Goal: Task Accomplishment & Management: Use online tool/utility

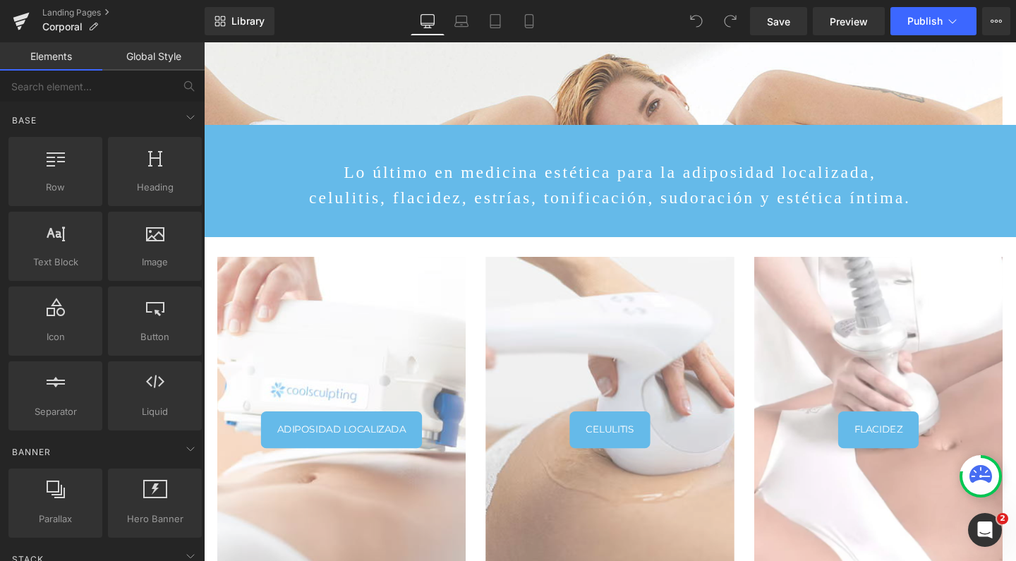
scroll to position [278, 0]
click at [524, 21] on icon at bounding box center [529, 21] width 14 height 14
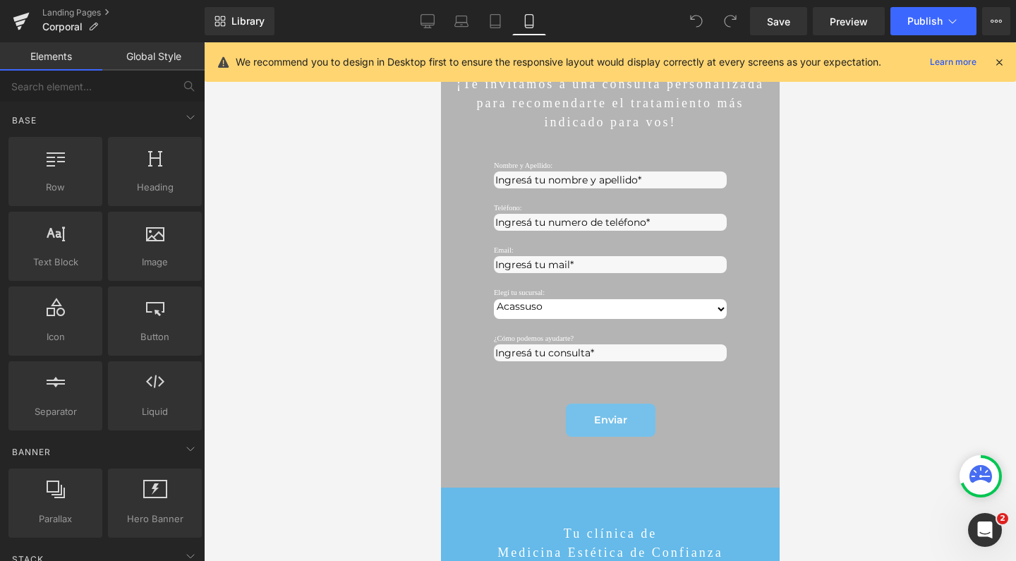
scroll to position [3474, 0]
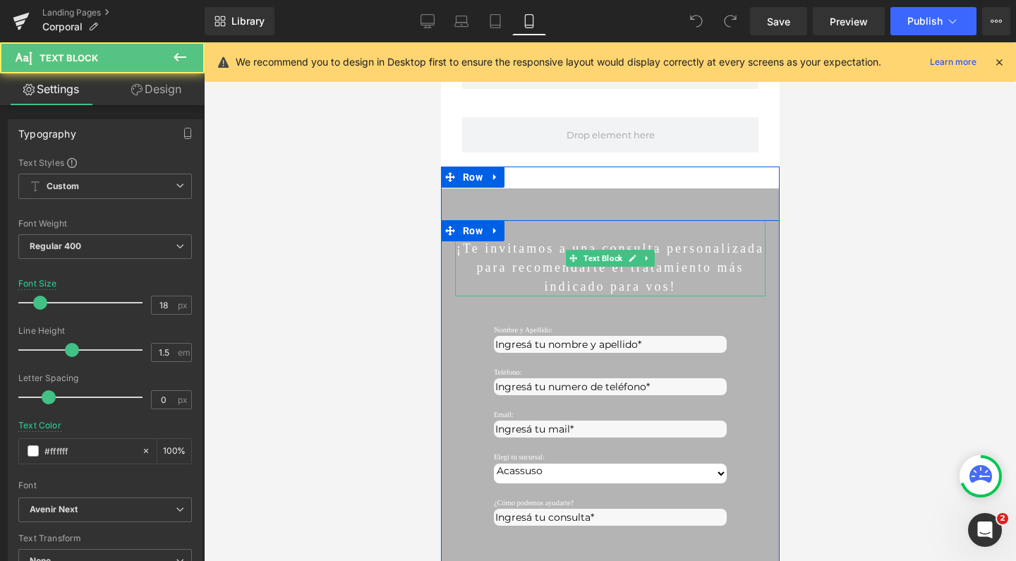
click at [648, 246] on p "¡Te invitamos a una consulta personalizada para recomendarte el tratamiento más…" at bounding box center [609, 267] width 310 height 57
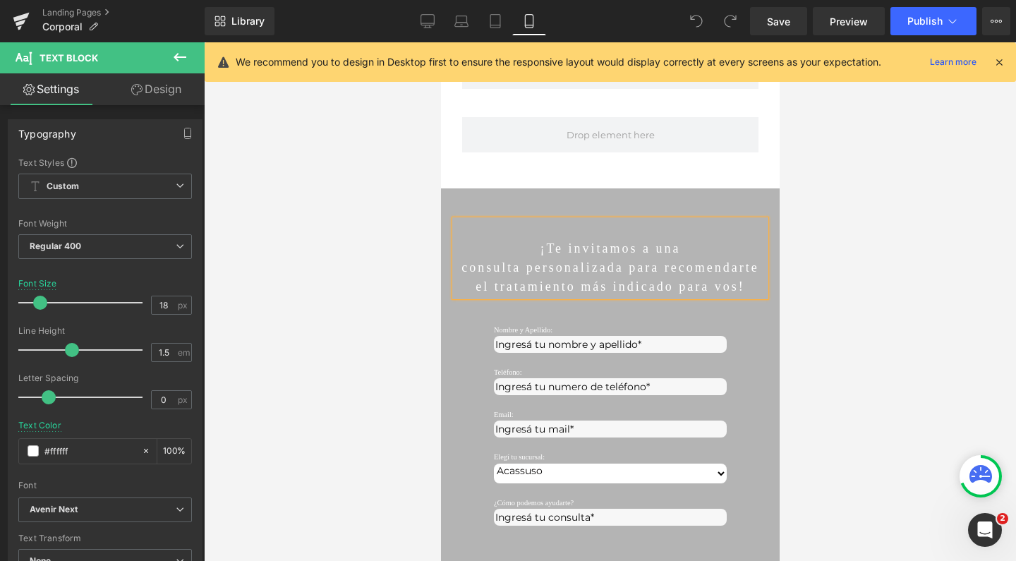
scroll to position [6582, 325]
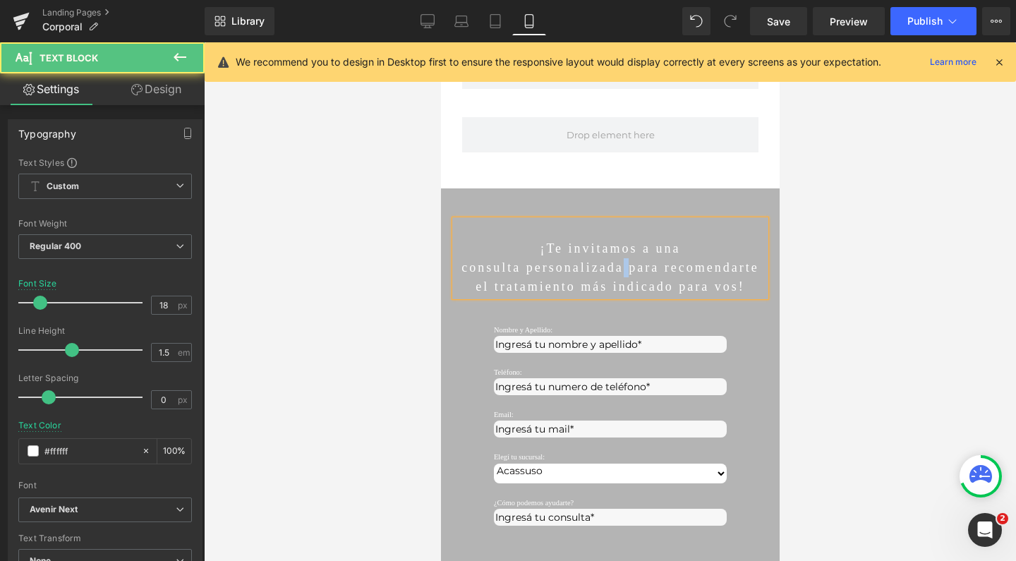
drag, startPoint x: 675, startPoint y: 265, endPoint x: 667, endPoint y: 265, distance: 7.8
click at [667, 265] on p "consulta personalizada para recomendarte el tratamiento más indicado para vos!" at bounding box center [609, 277] width 310 height 38
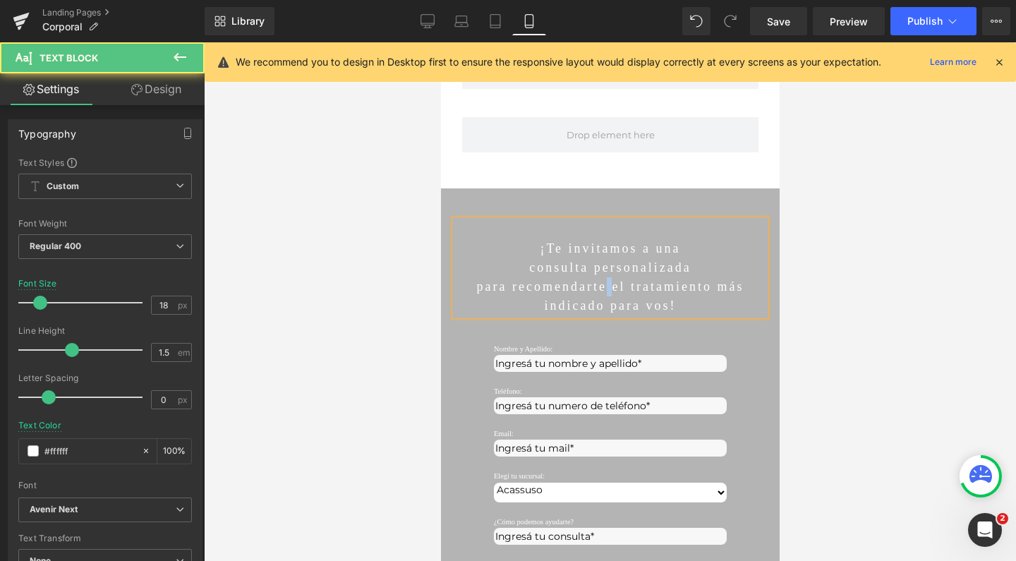
drag, startPoint x: 607, startPoint y: 282, endPoint x: 599, endPoint y: 281, distance: 7.8
click at [599, 281] on p "para recomendarte el tratamiento más indicado para vos!" at bounding box center [609, 296] width 310 height 38
click at [563, 301] on p "el tratamiento más indicado para vos!" at bounding box center [609, 305] width 310 height 19
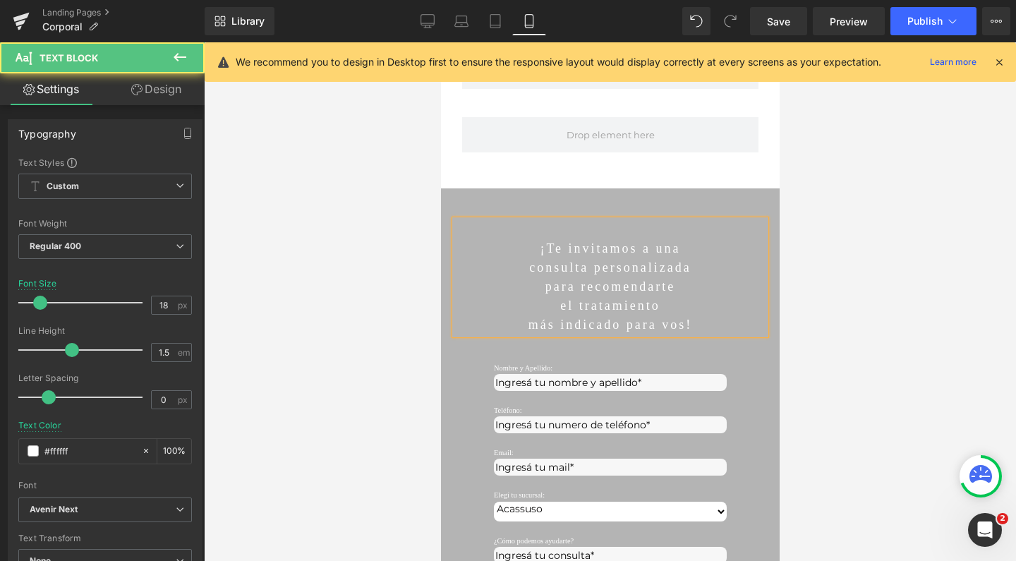
scroll to position [6601, 325]
drag, startPoint x: 603, startPoint y: 261, endPoint x: 487, endPoint y: 259, distance: 115.7
click at [487, 259] on p "consulta personalizada" at bounding box center [609, 267] width 310 height 19
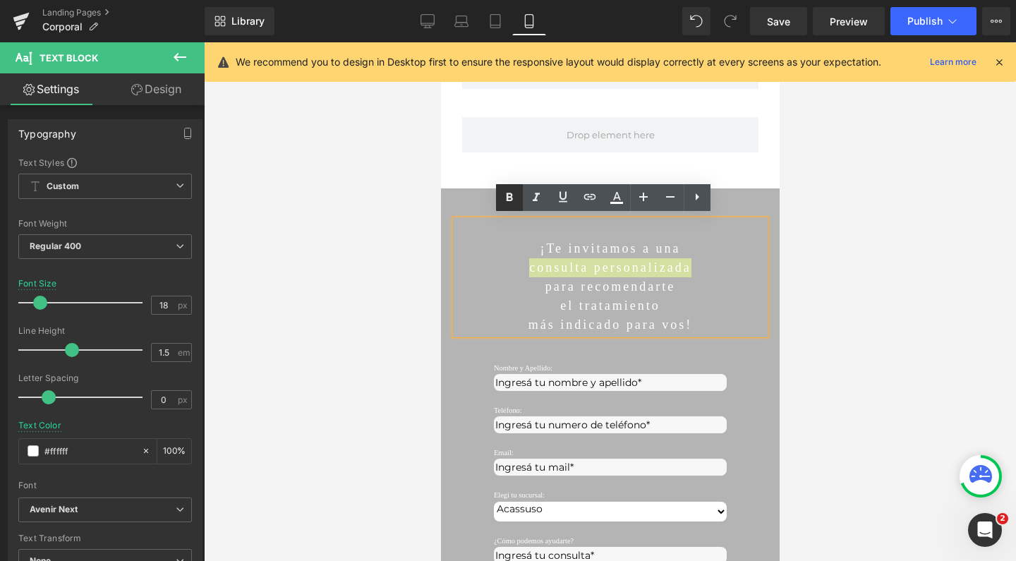
click at [509, 200] on icon at bounding box center [509, 197] width 6 height 8
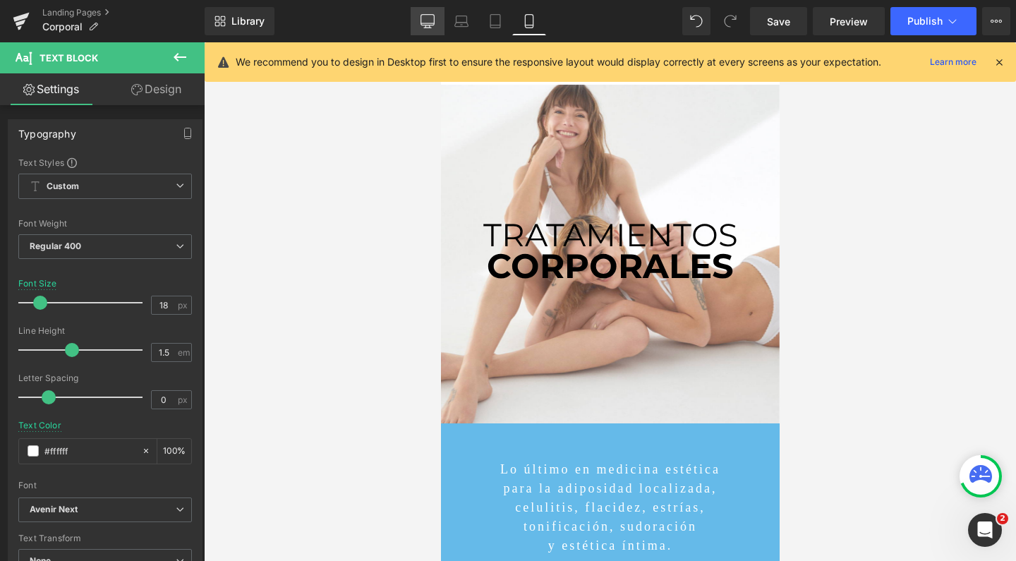
scroll to position [0, 0]
drag, startPoint x: 426, startPoint y: 20, endPoint x: 257, endPoint y: 4, distance: 169.5
click at [426, 20] on icon at bounding box center [427, 21] width 14 height 14
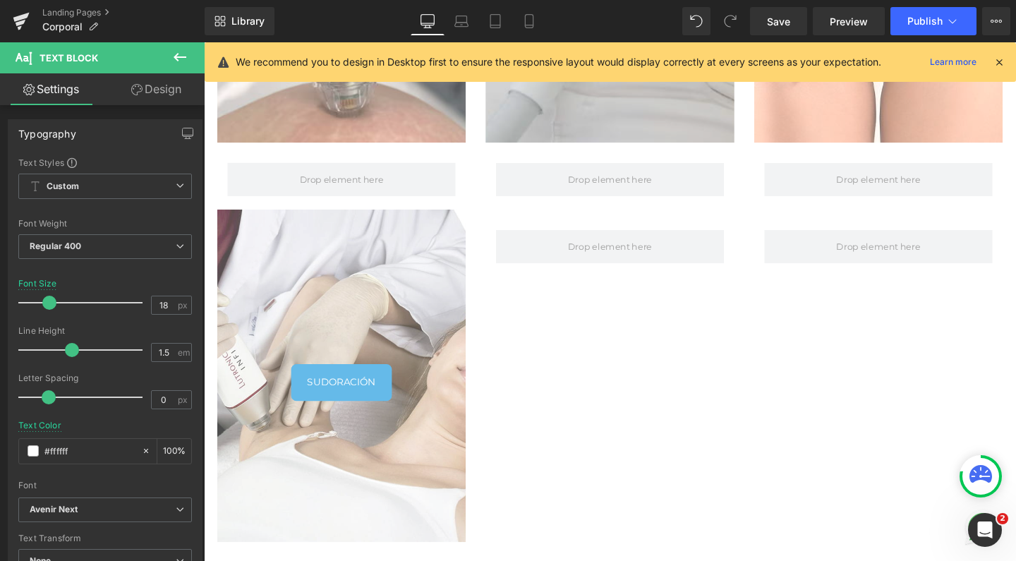
scroll to position [1168, 0]
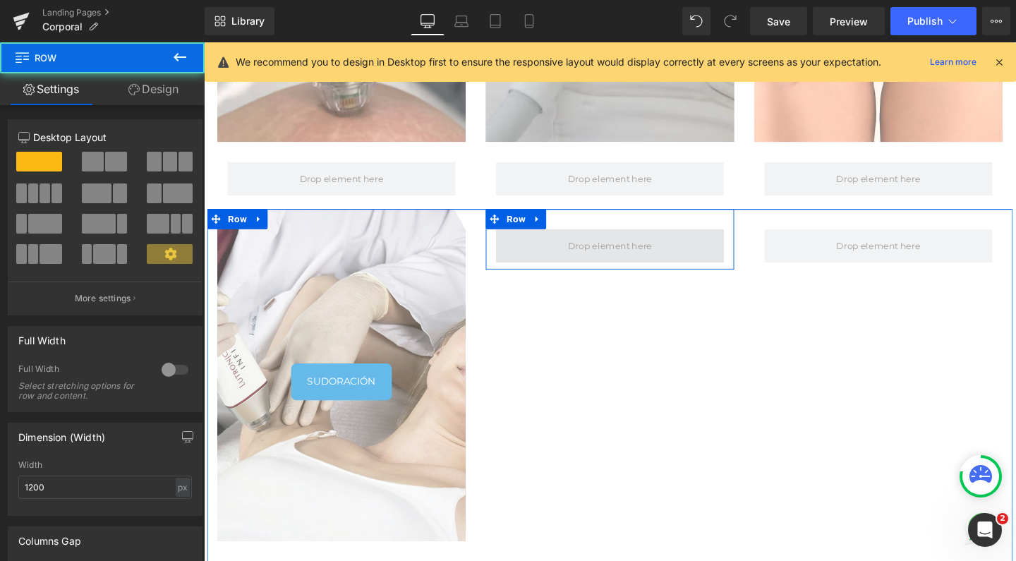
click at [572, 238] on span at bounding box center [631, 255] width 240 height 35
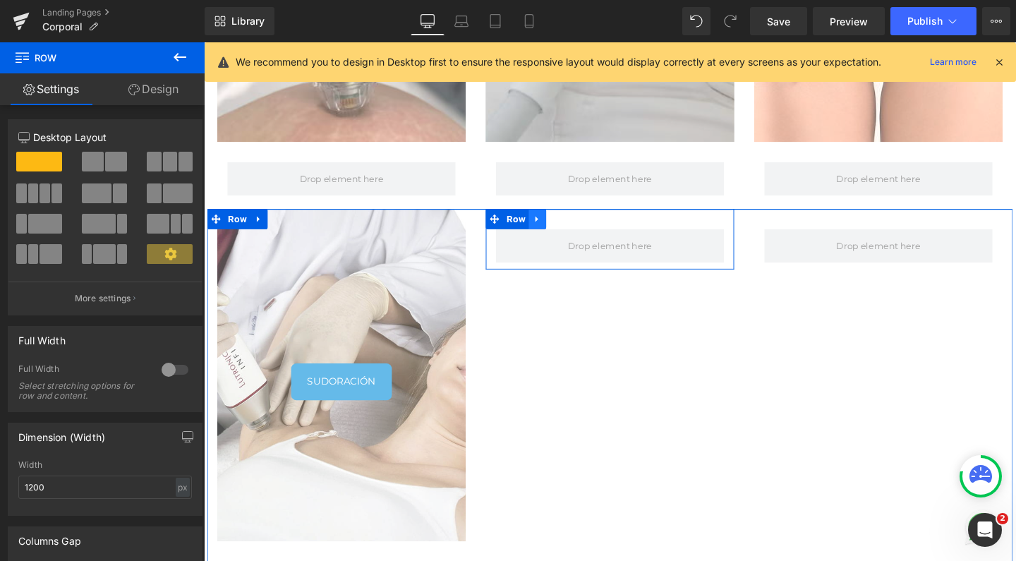
click at [554, 217] on link at bounding box center [554, 227] width 18 height 21
drag, startPoint x: 564, startPoint y: 213, endPoint x: 586, endPoint y: 213, distance: 21.9
click at [586, 217] on li at bounding box center [572, 227] width 55 height 21
click at [586, 223] on icon at bounding box center [591, 228] width 10 height 10
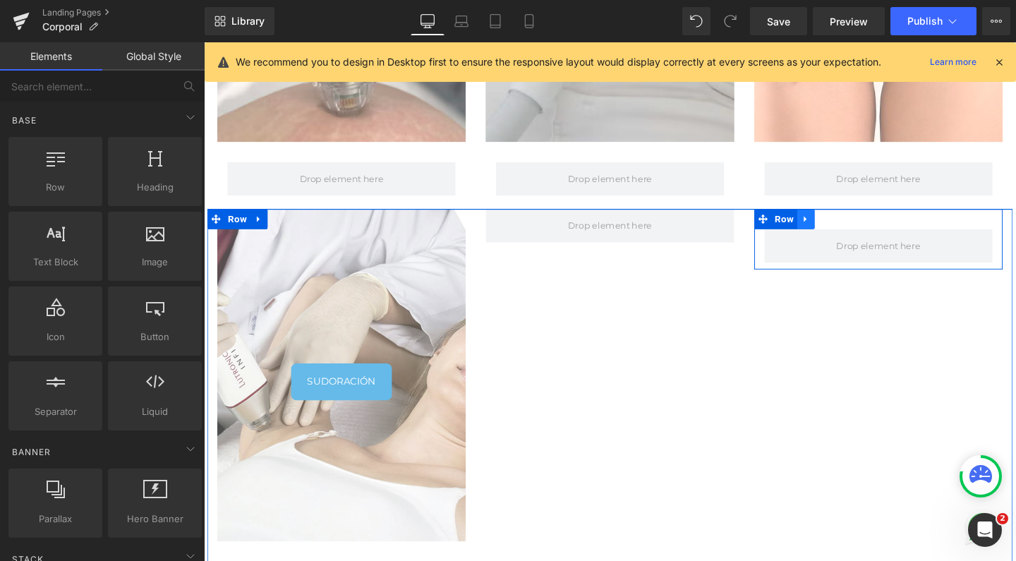
click at [832, 222] on icon at bounding box center [837, 227] width 10 height 11
click at [868, 223] on icon at bounding box center [873, 228] width 10 height 10
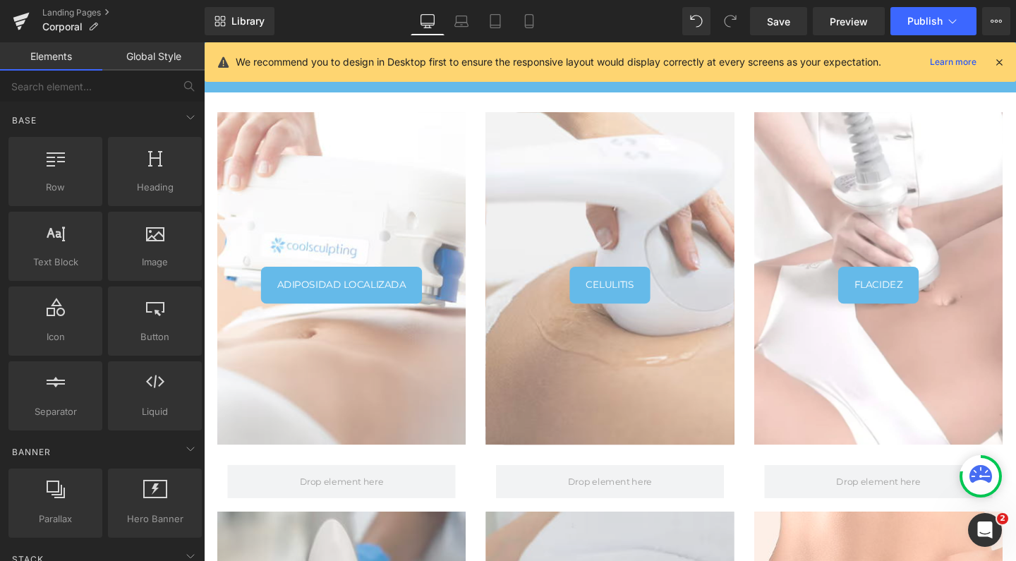
scroll to position [434, 0]
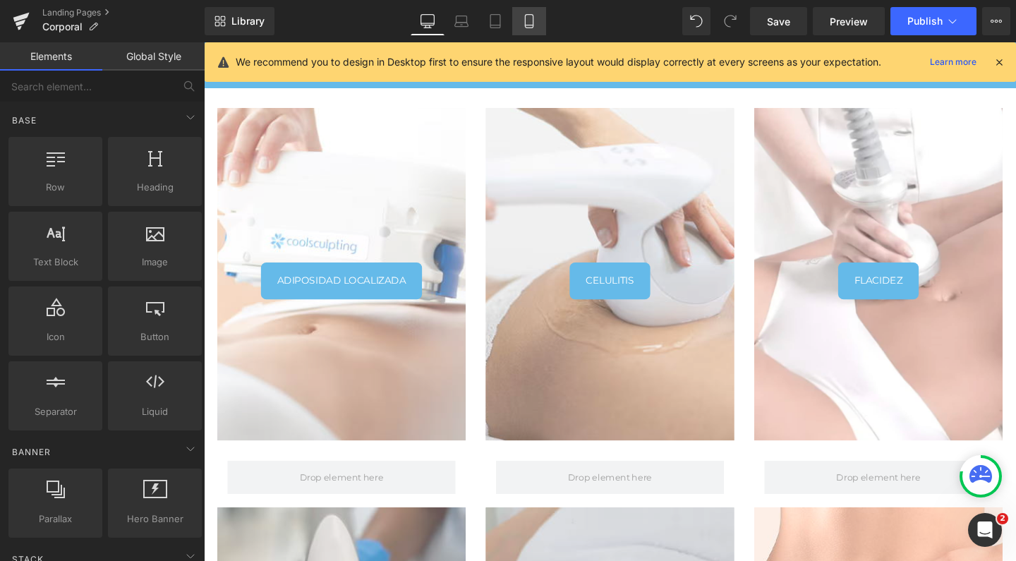
click at [534, 29] on link "Mobile" at bounding box center [529, 21] width 34 height 28
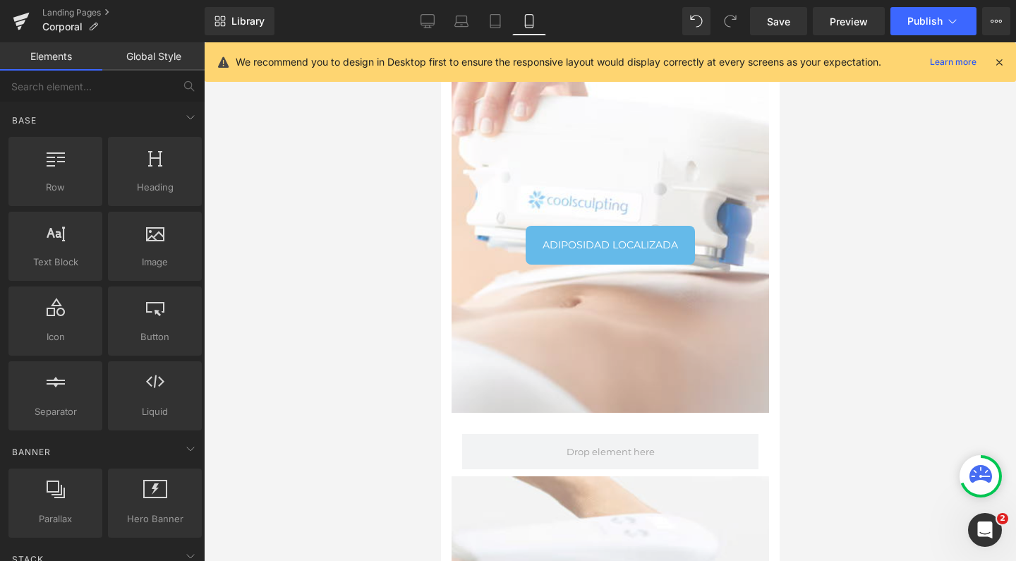
scroll to position [6545, 325]
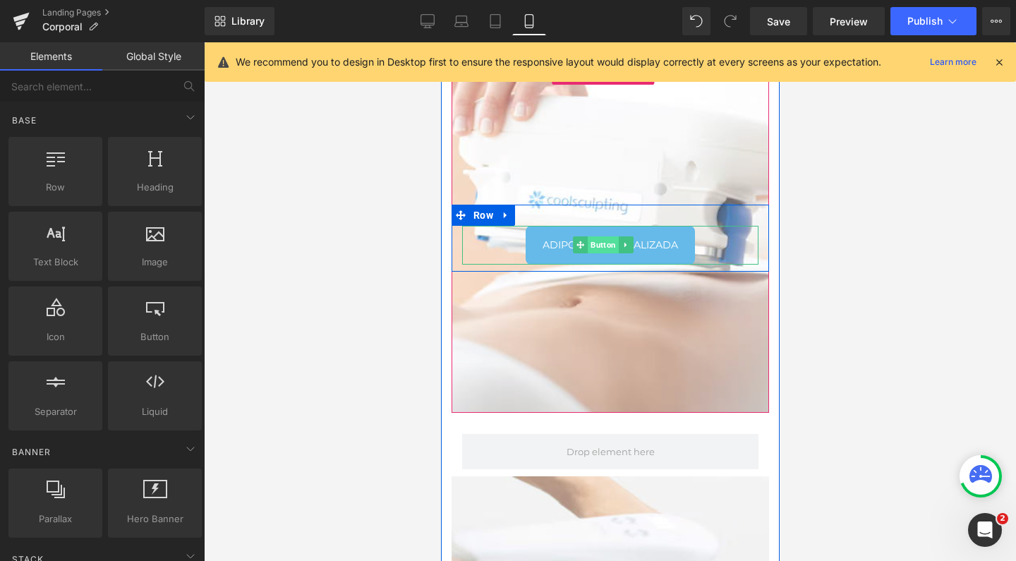
click at [601, 242] on span "Button" at bounding box center [602, 244] width 31 height 17
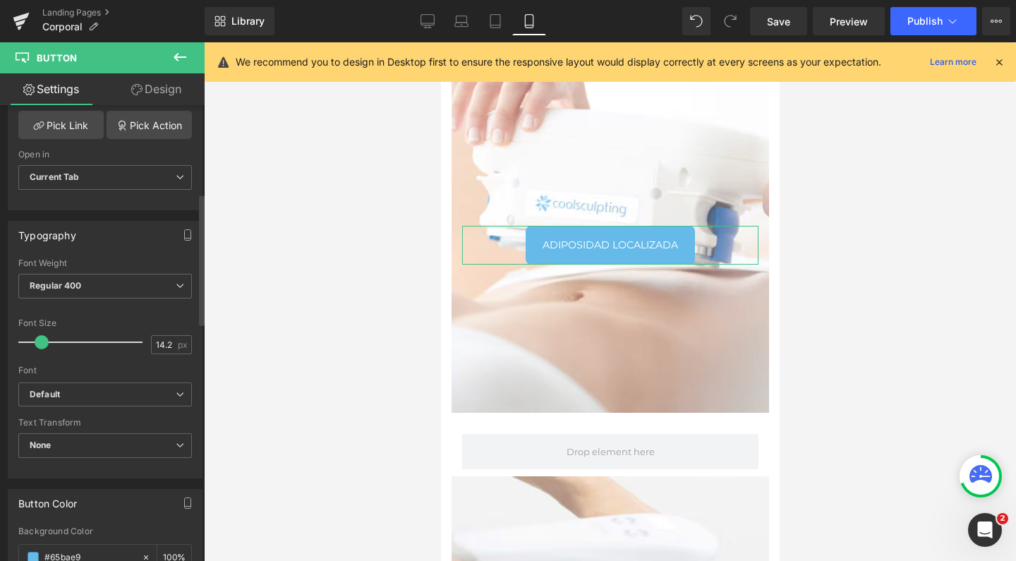
scroll to position [305, 0]
click at [73, 291] on b "Regular 400" at bounding box center [56, 286] width 52 height 11
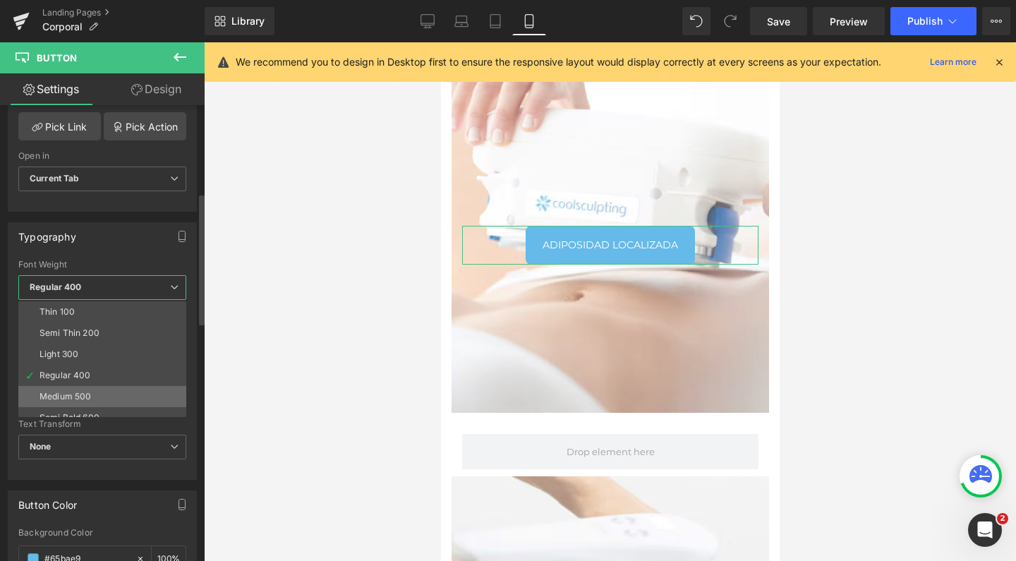
scroll to position [43, 0]
click at [83, 380] on li "Semi Bold 600" at bounding box center [105, 374] width 174 height 21
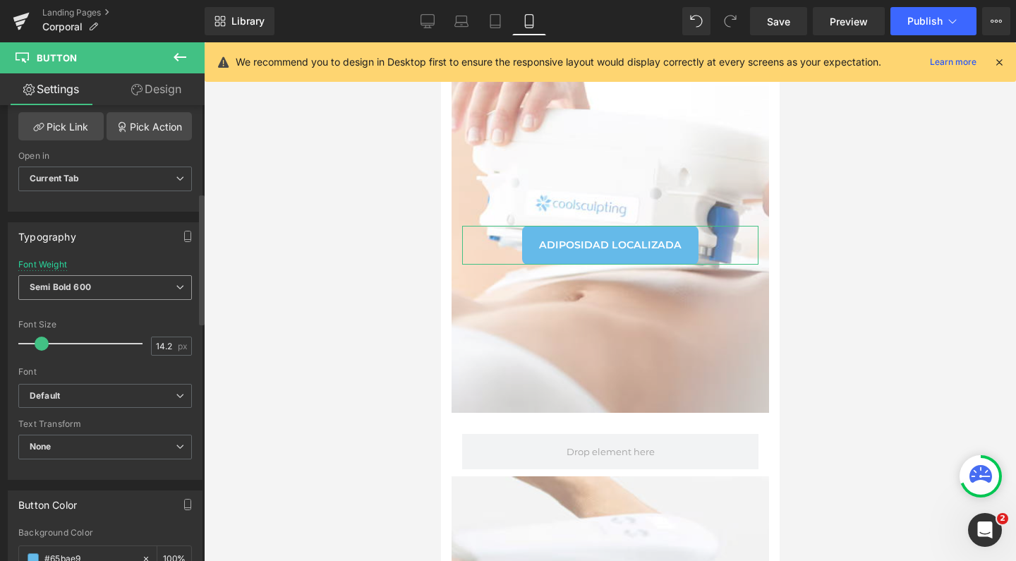
click at [79, 289] on b "Semi Bold 600" at bounding box center [60, 286] width 61 height 11
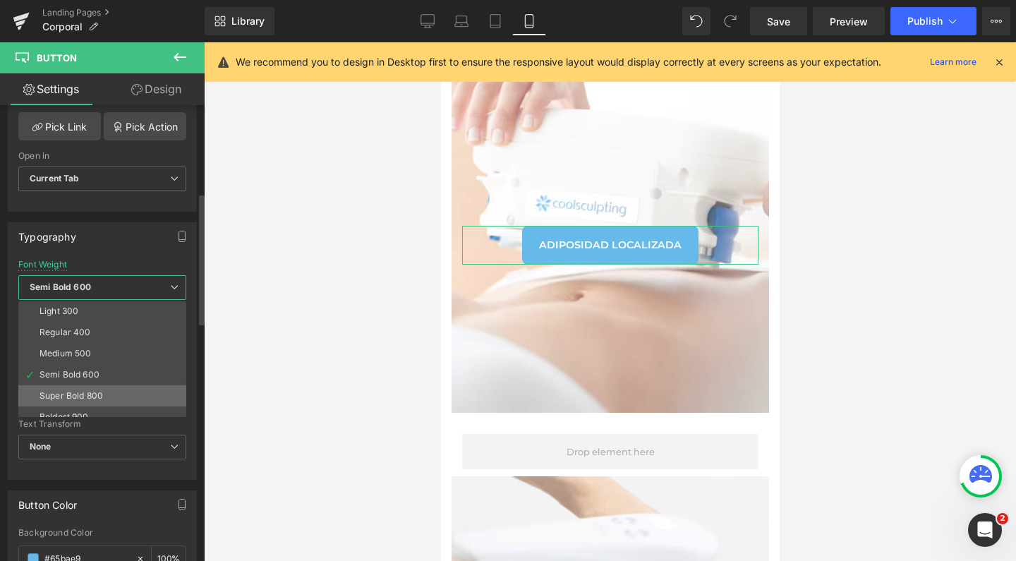
click at [88, 394] on div "Super Bold 800" at bounding box center [71, 396] width 63 height 10
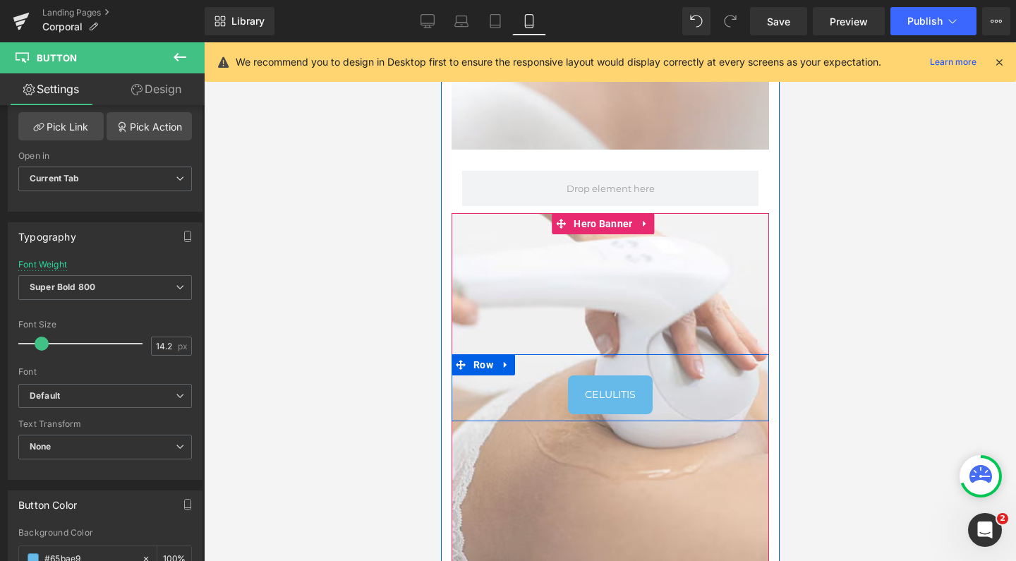
scroll to position [806, 0]
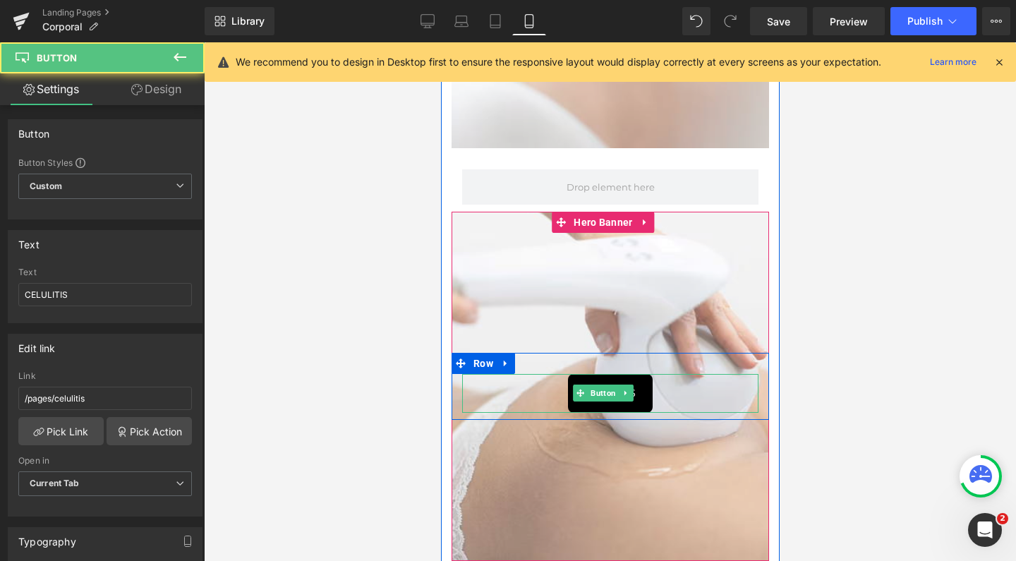
click at [599, 376] on div at bounding box center [609, 376] width 296 height 4
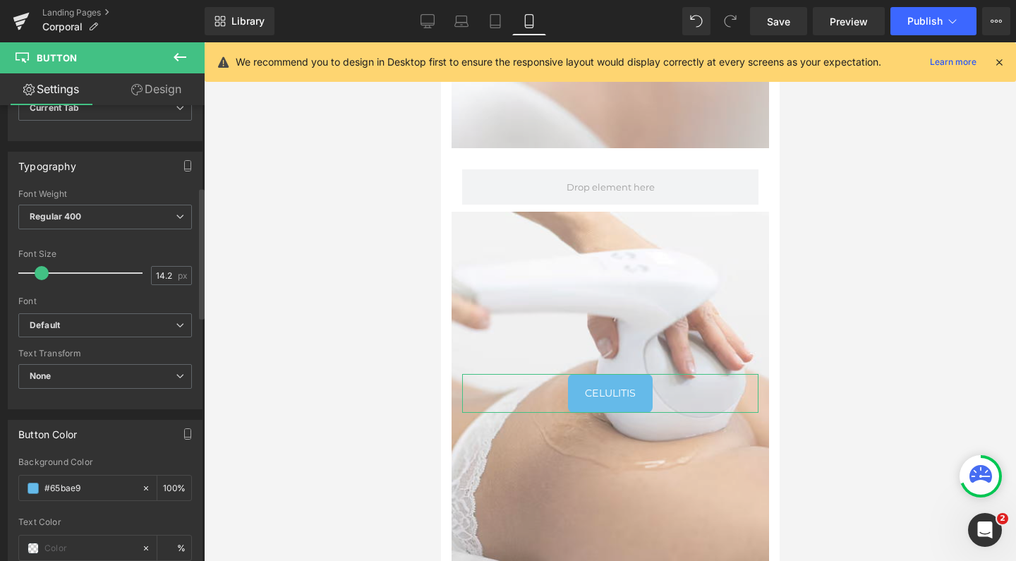
scroll to position [384, 0]
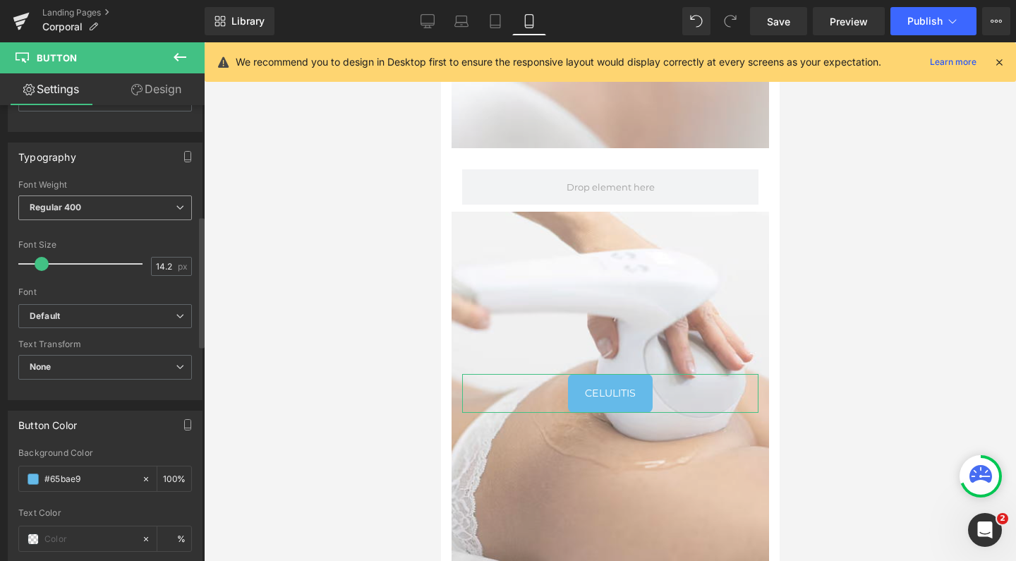
click at [96, 207] on span "Regular 400" at bounding box center [105, 207] width 174 height 25
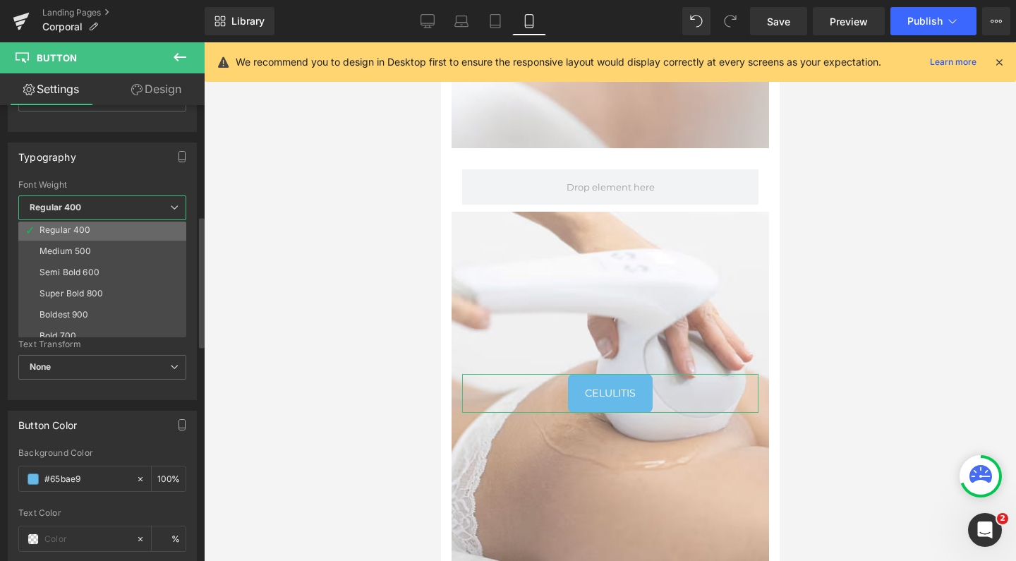
scroll to position [67, 0]
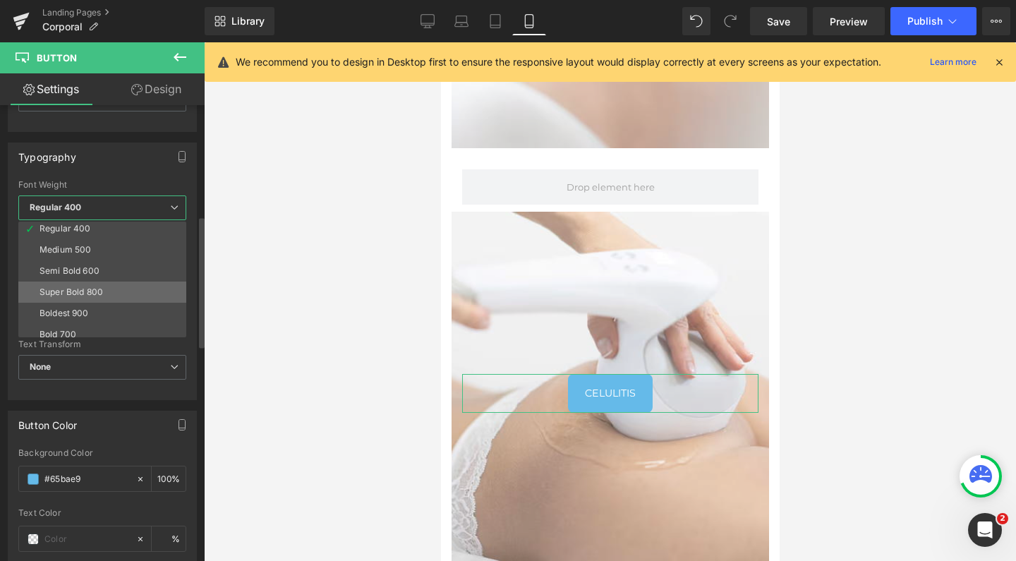
click at [100, 292] on div "Super Bold 800" at bounding box center [71, 292] width 63 height 10
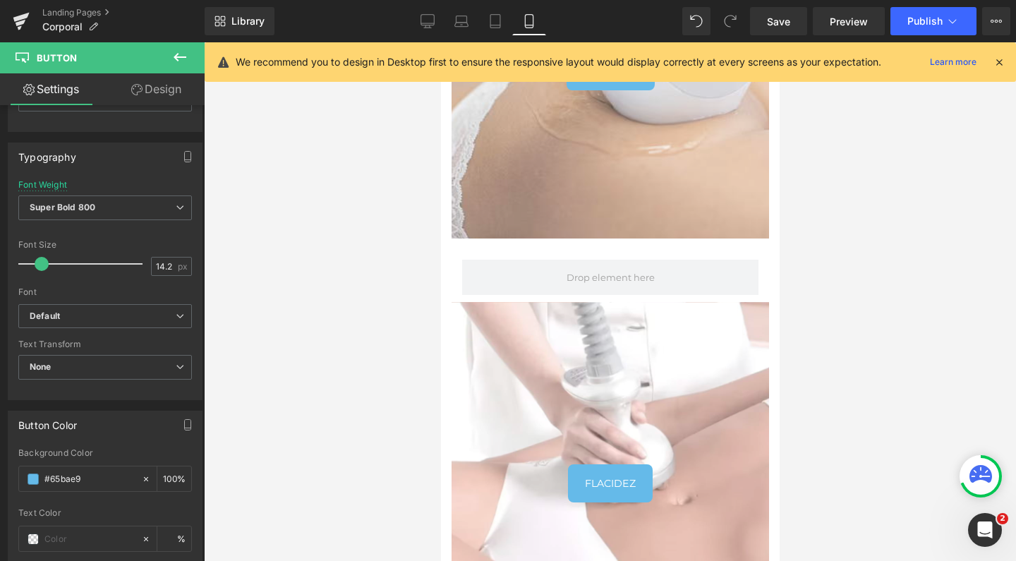
scroll to position [1130, 0]
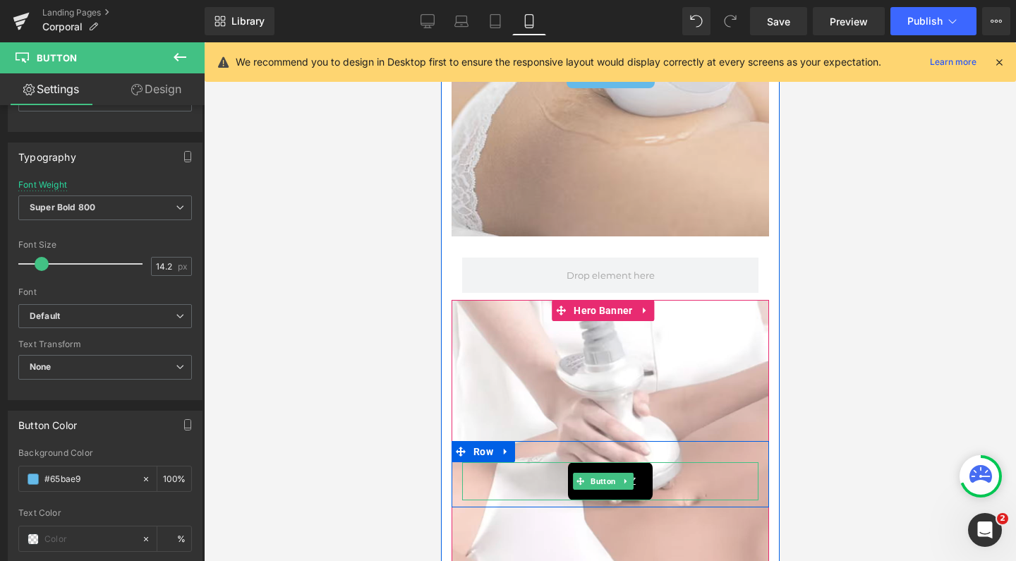
click at [626, 473] on link at bounding box center [625, 481] width 15 height 17
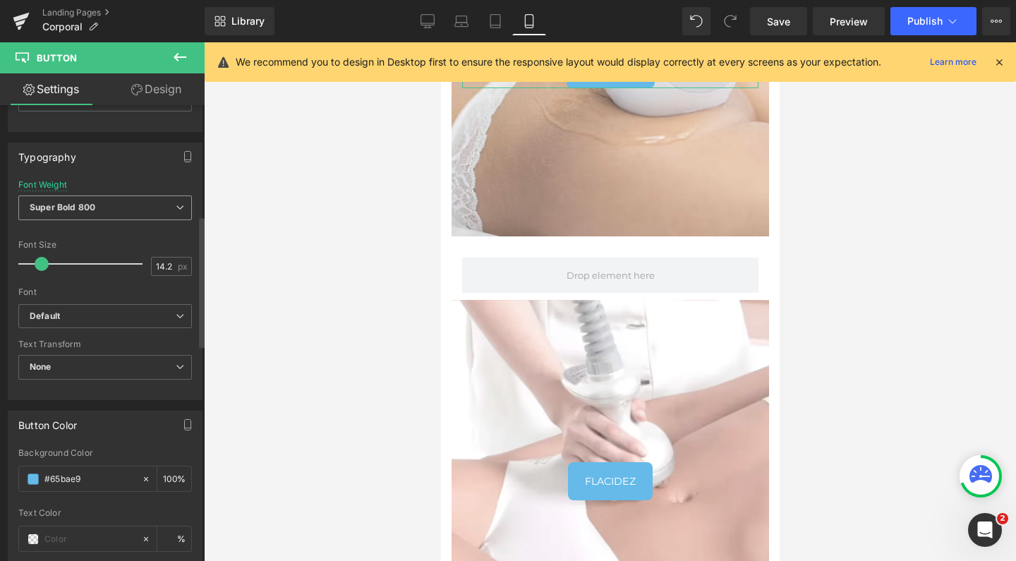
click at [101, 202] on span "Super Bold 800" at bounding box center [105, 207] width 174 height 25
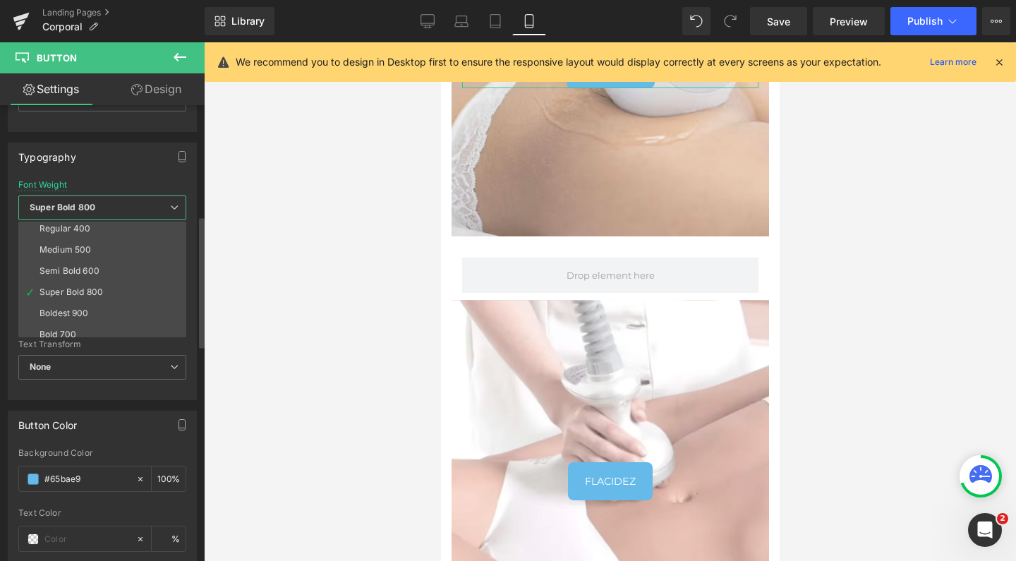
click at [101, 202] on span "Super Bold 800" at bounding box center [102, 207] width 168 height 25
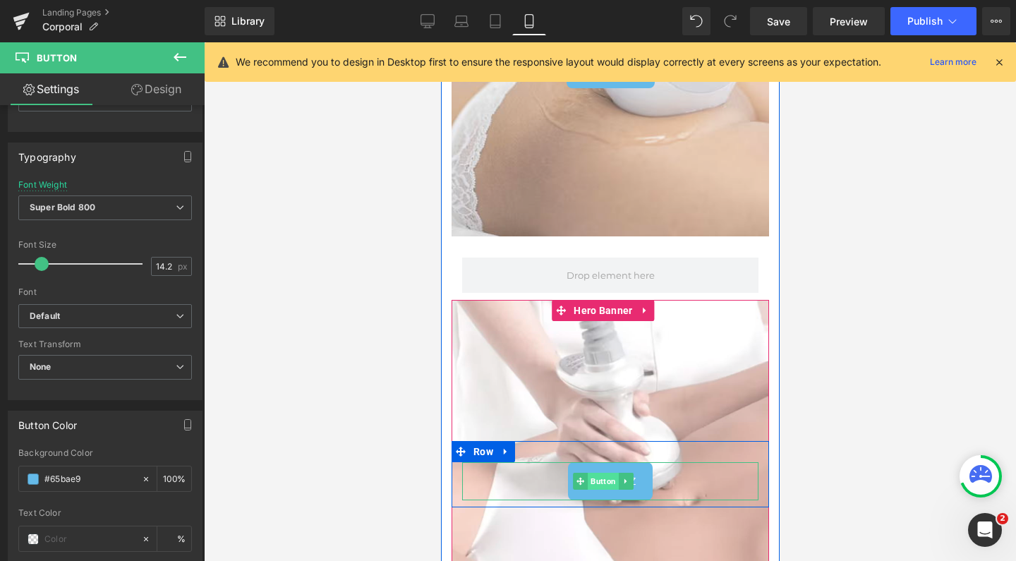
drag, startPoint x: 575, startPoint y: 478, endPoint x: 608, endPoint y: 287, distance: 194.0
click at [575, 478] on link "Button" at bounding box center [595, 481] width 46 height 17
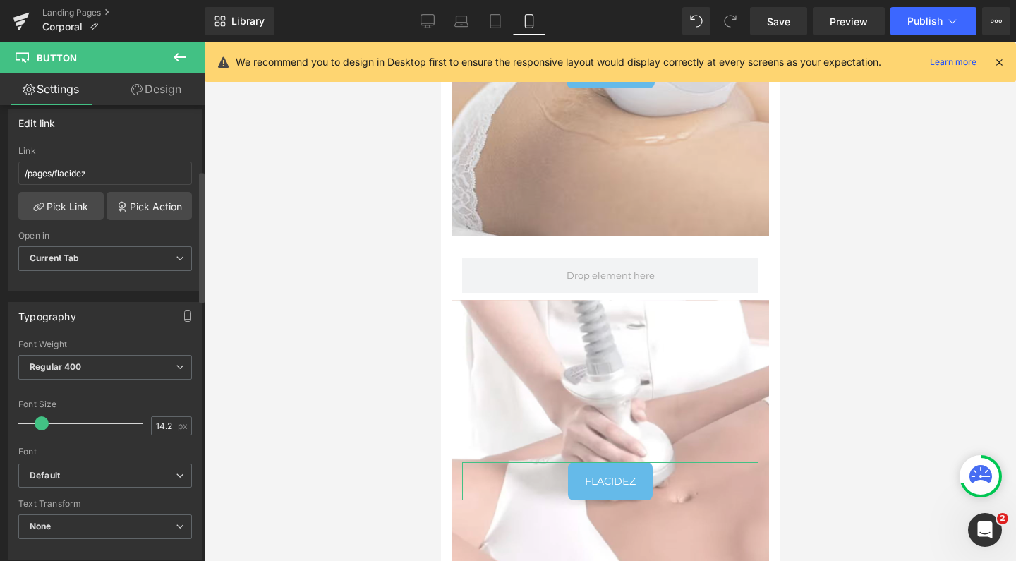
scroll to position [228, 0]
click at [99, 361] on span "Regular 400" at bounding box center [105, 364] width 174 height 25
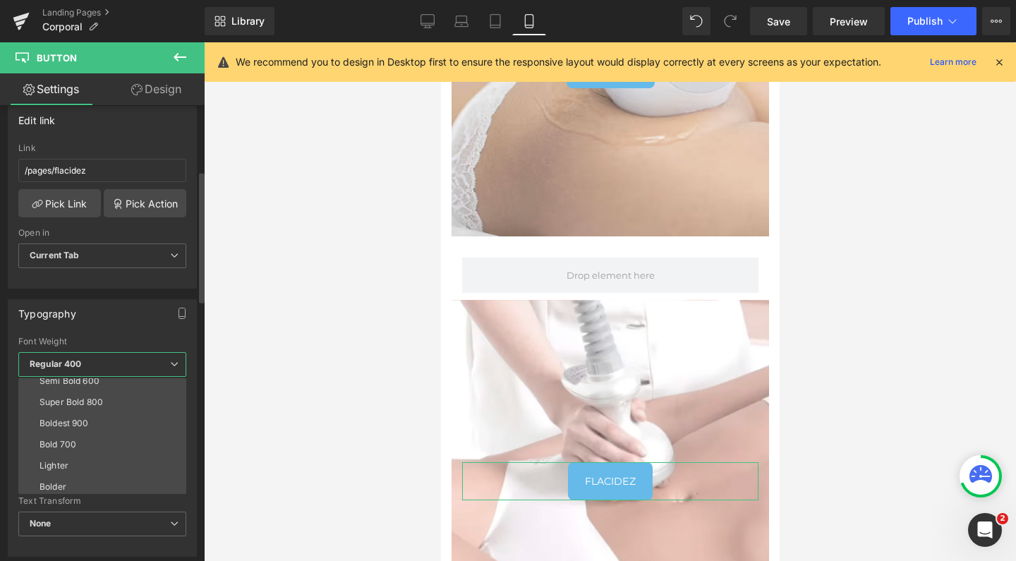
scroll to position [116, 0]
click at [116, 401] on li "Super Bold 800" at bounding box center [105, 399] width 174 height 21
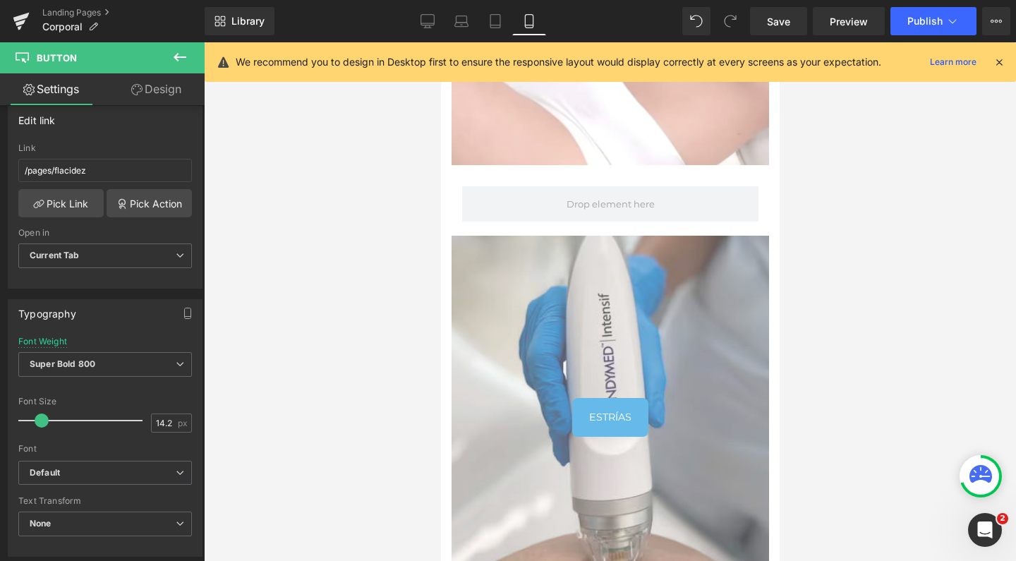
scroll to position [1675, 0]
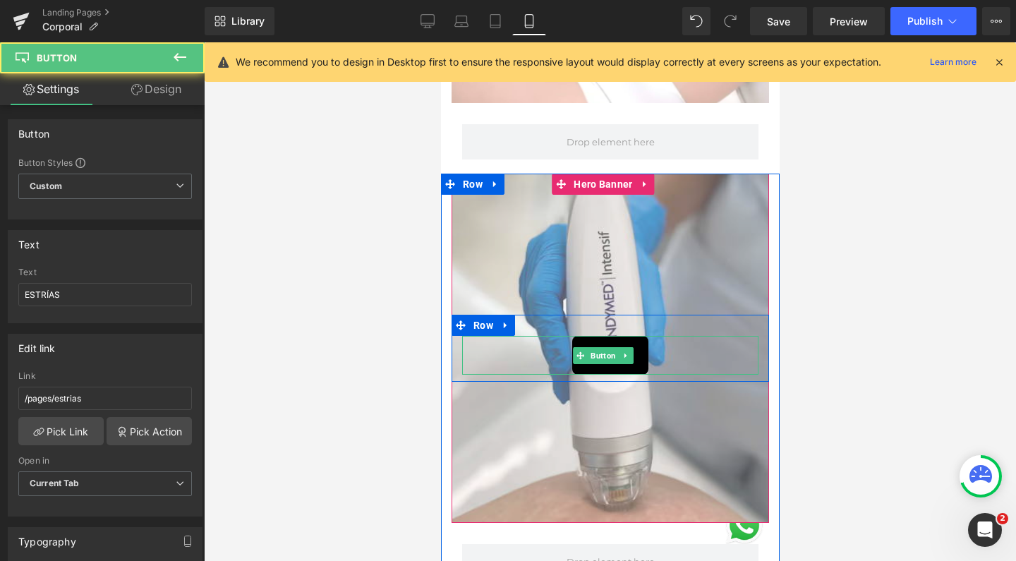
click at [585, 343] on link "ESTRÍAS" at bounding box center [609, 355] width 76 height 39
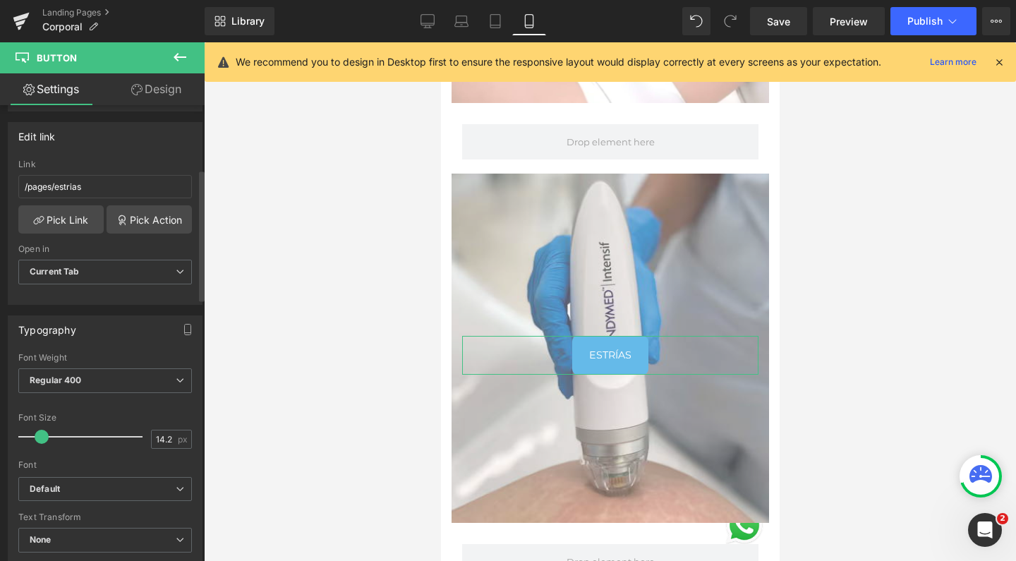
scroll to position [228, 0]
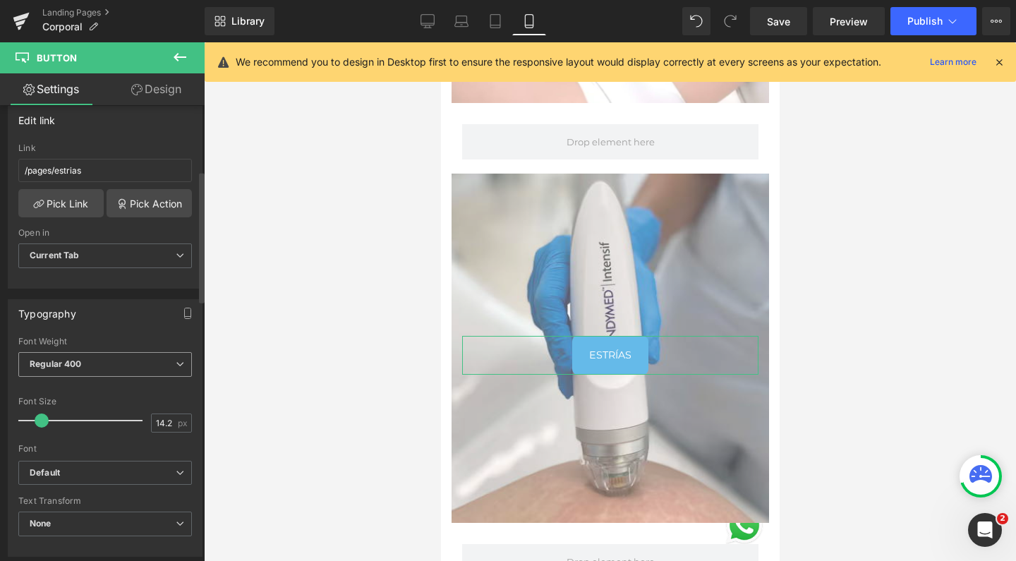
click at [80, 368] on b "Regular 400" at bounding box center [56, 363] width 52 height 11
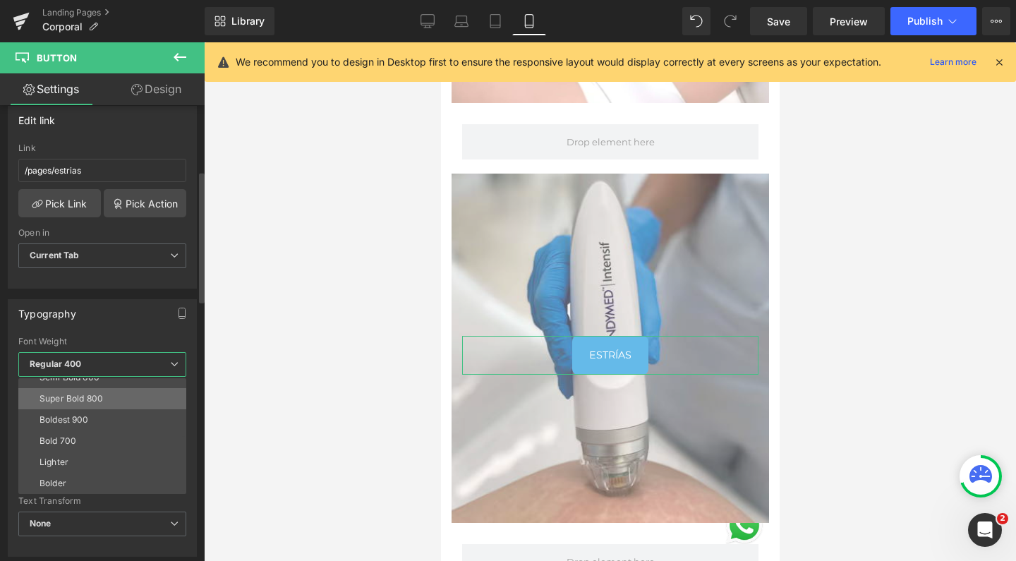
scroll to position [117, 0]
click at [106, 396] on li "Super Bold 800" at bounding box center [105, 398] width 174 height 21
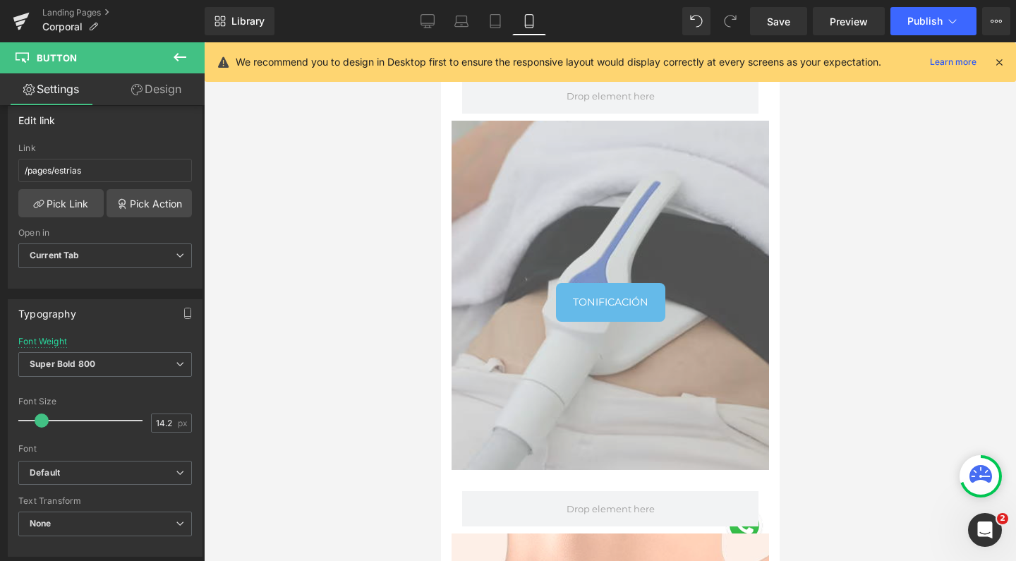
scroll to position [2149, 0]
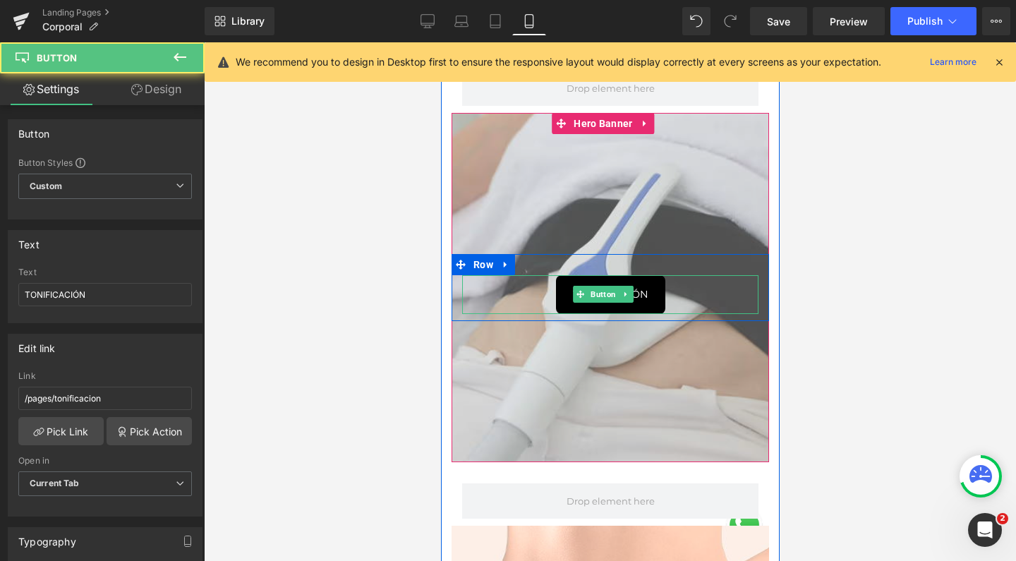
click at [601, 279] on link "TONIFICACIÓN" at bounding box center [609, 294] width 109 height 39
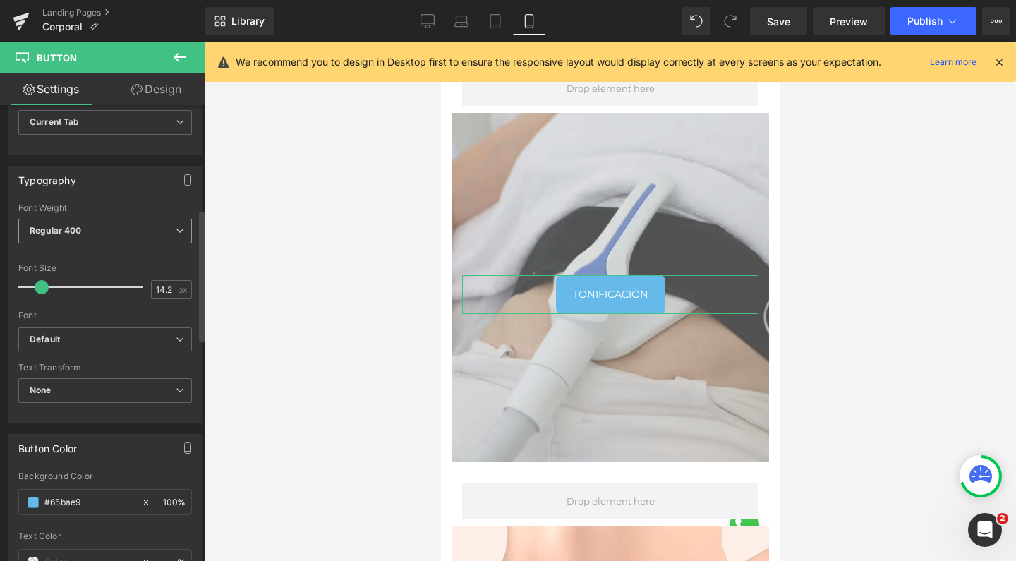
scroll to position [363, 0]
click at [117, 236] on span "Regular 400" at bounding box center [105, 229] width 174 height 25
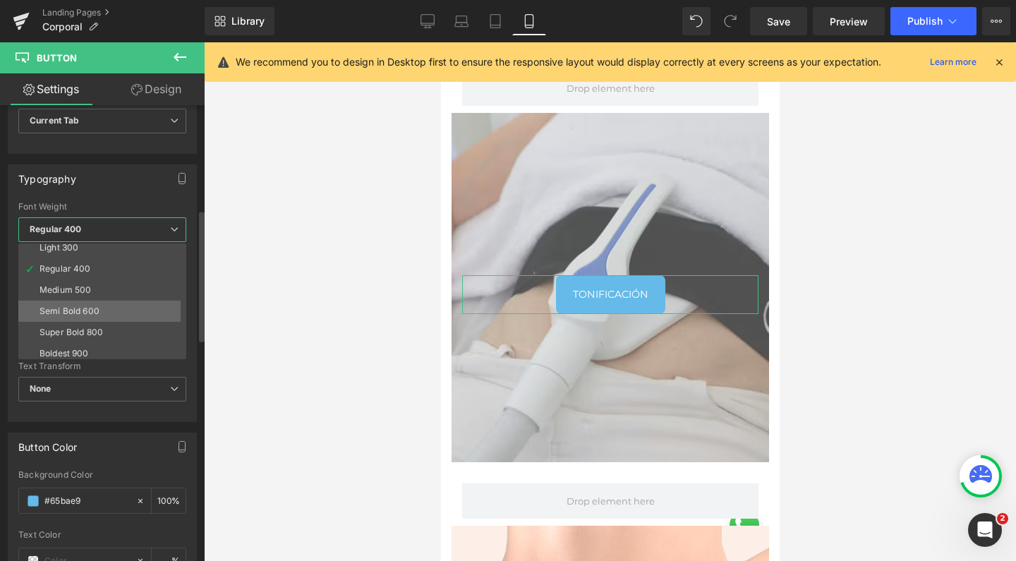
scroll to position [51, 0]
click at [116, 325] on li "Super Bold 800" at bounding box center [105, 330] width 174 height 21
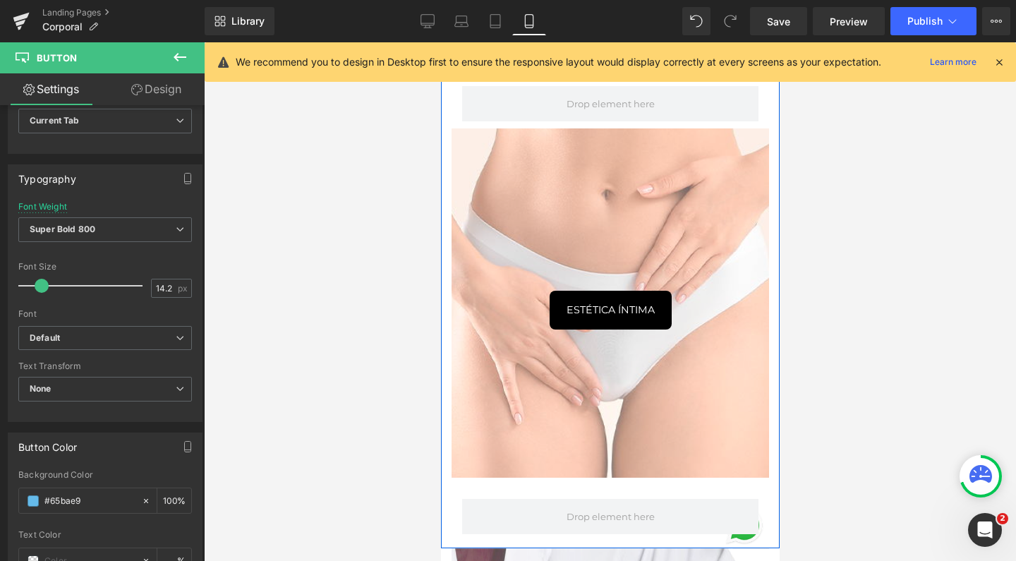
scroll to position [2547, 0]
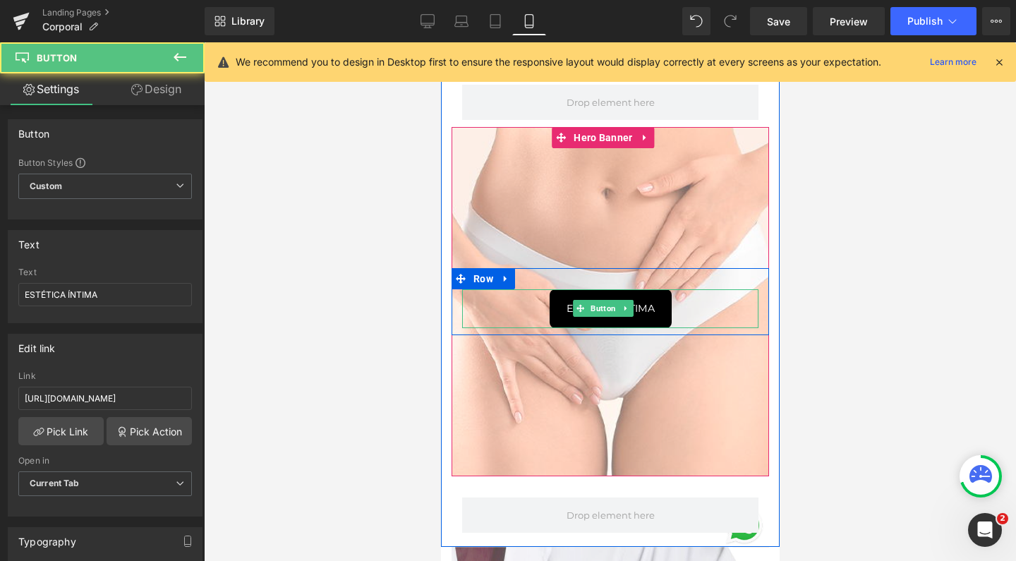
click at [625, 293] on link "ESTÉTICA ÍNTIMA" at bounding box center [610, 308] width 122 height 39
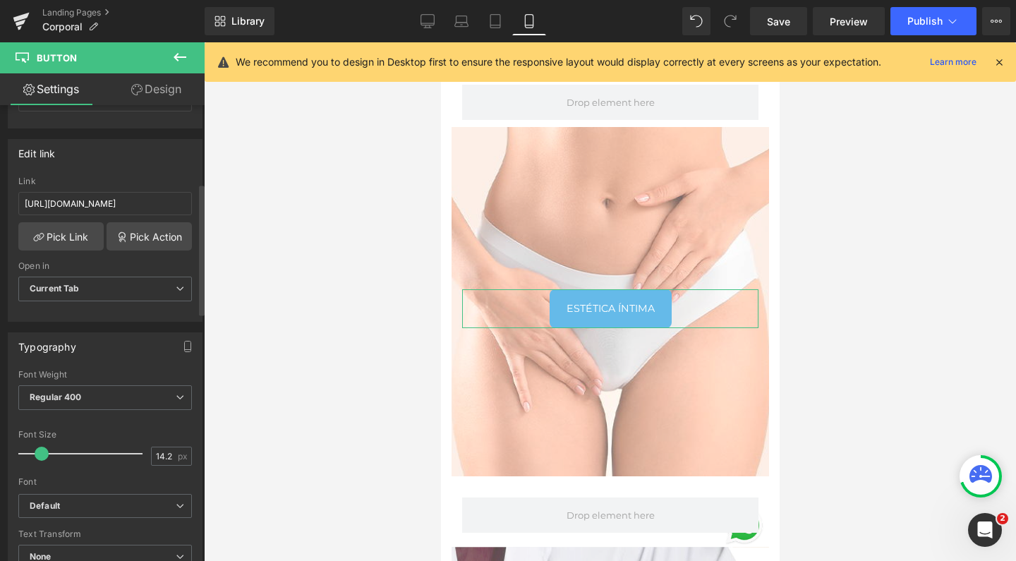
scroll to position [162, 0]
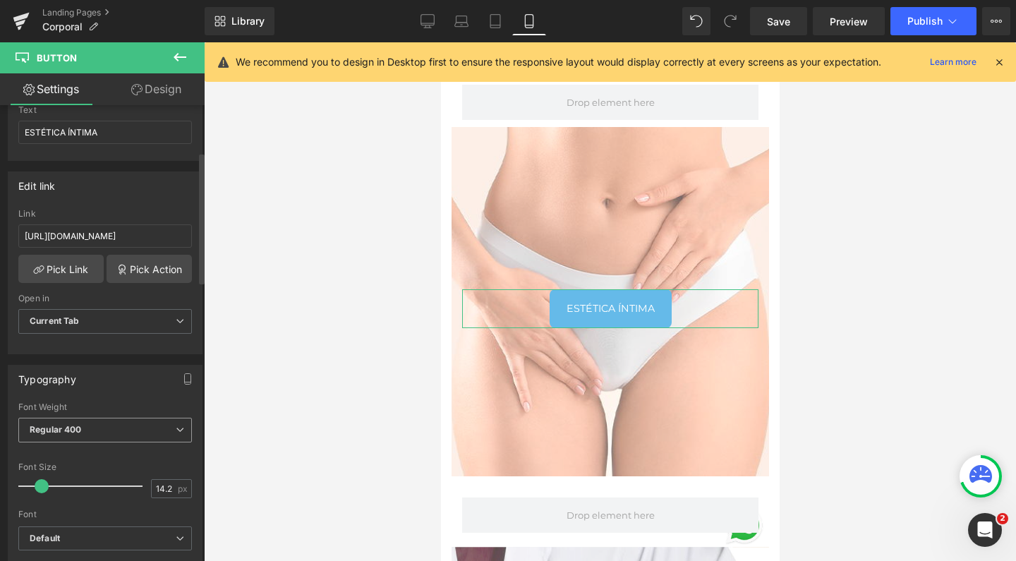
click at [78, 425] on b "Regular 400" at bounding box center [56, 429] width 52 height 11
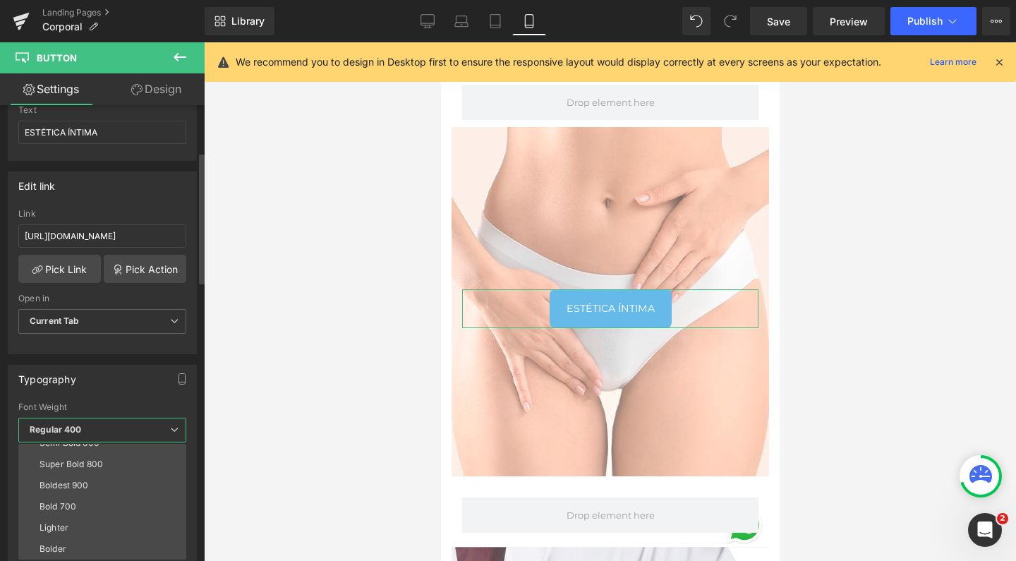
scroll to position [117, 0]
click at [90, 467] on div "Super Bold 800" at bounding box center [71, 464] width 63 height 10
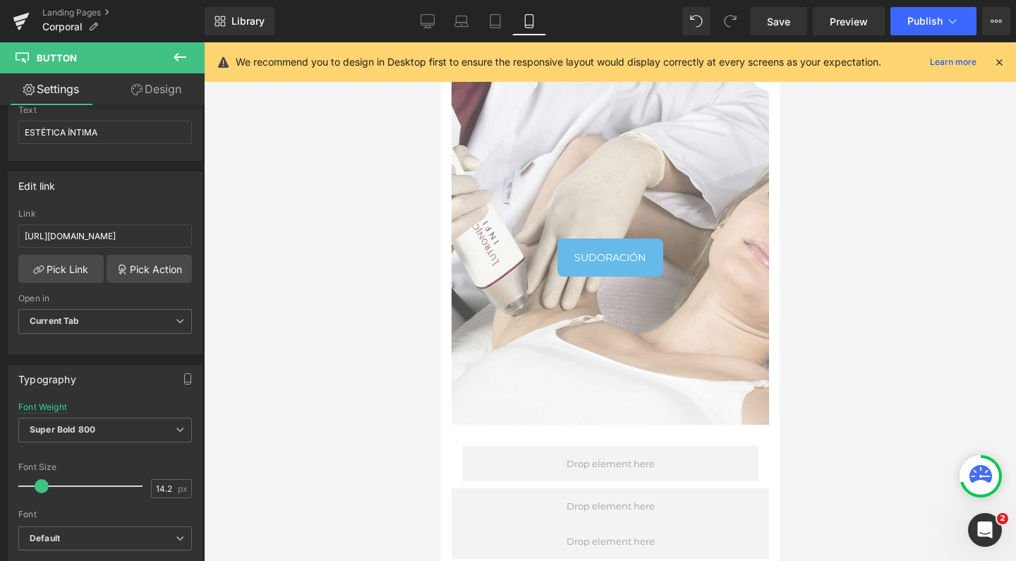
scroll to position [3024, 0]
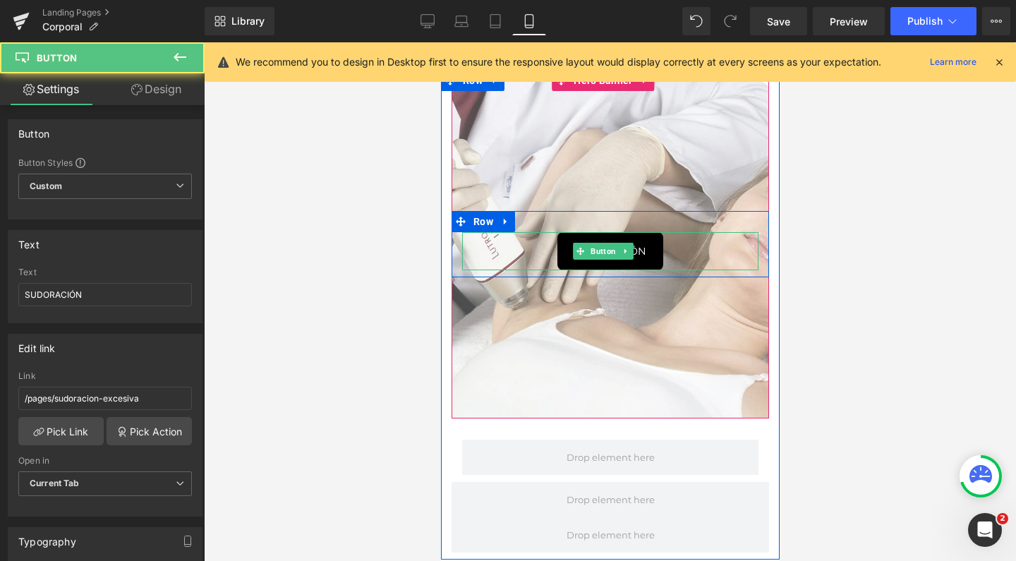
drag, startPoint x: 602, startPoint y: 236, endPoint x: 733, endPoint y: 377, distance: 192.2
click at [602, 236] on link "SUDORACIÓN" at bounding box center [610, 251] width 106 height 39
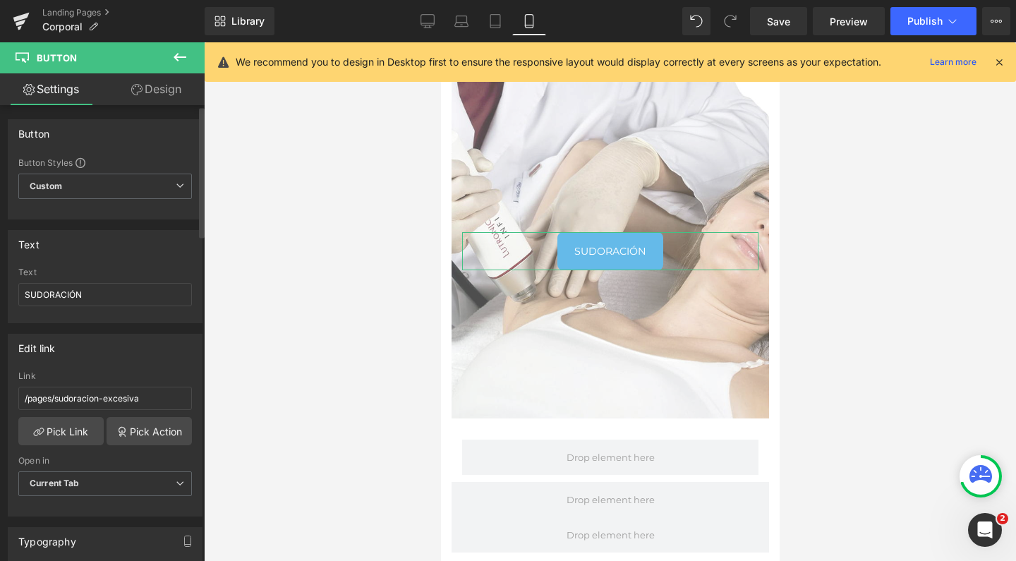
scroll to position [332, 0]
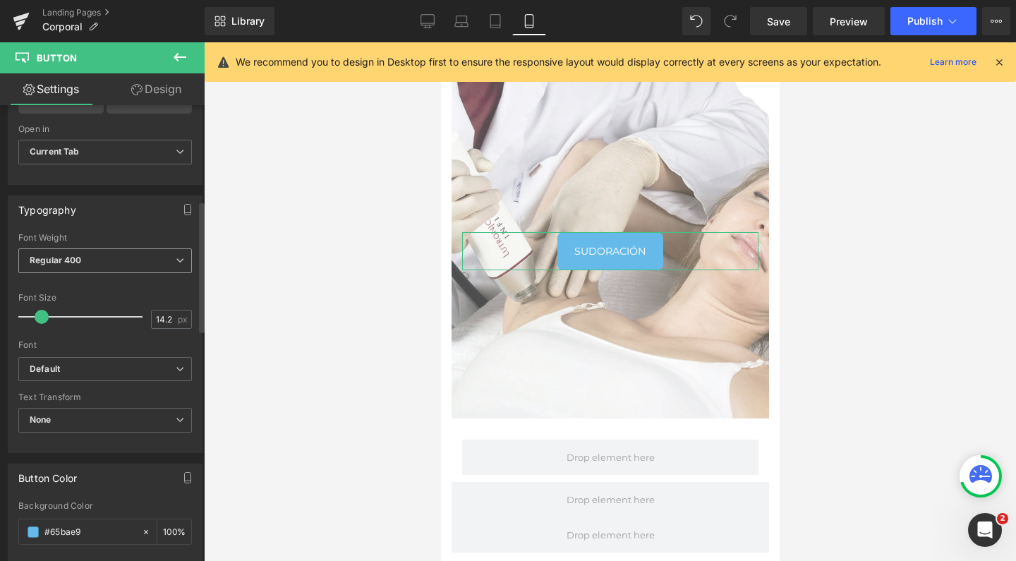
click at [94, 273] on div "Regular 400 Thin 100 Semi Thin 200 Light 300 Regular 400 Medium 500 Semi Bold 6…" at bounding box center [105, 264] width 174 height 32
click at [90, 265] on span "Regular 400" at bounding box center [105, 260] width 174 height 25
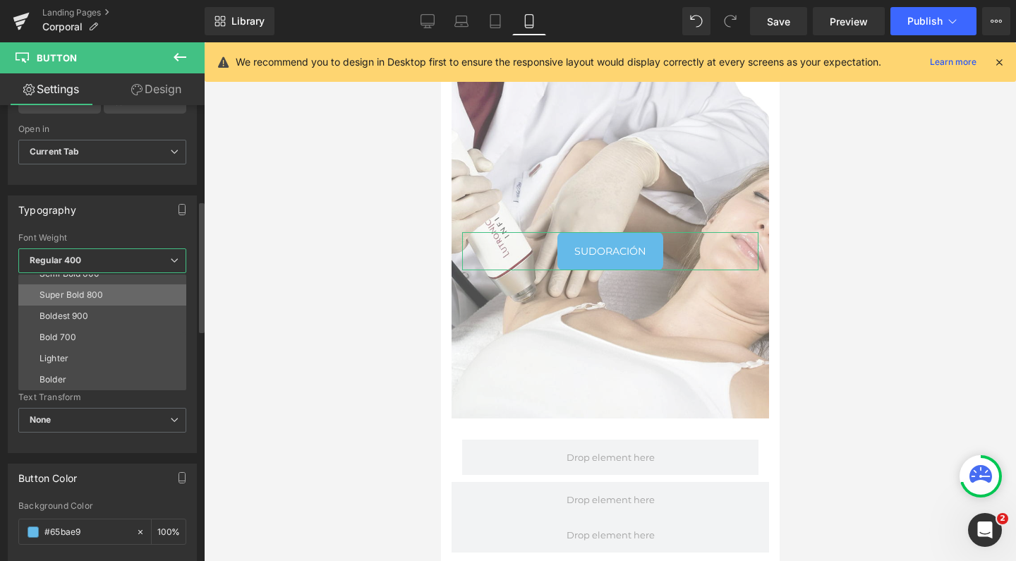
scroll to position [117, 0]
click at [104, 291] on li "Super Bold 800" at bounding box center [105, 294] width 174 height 21
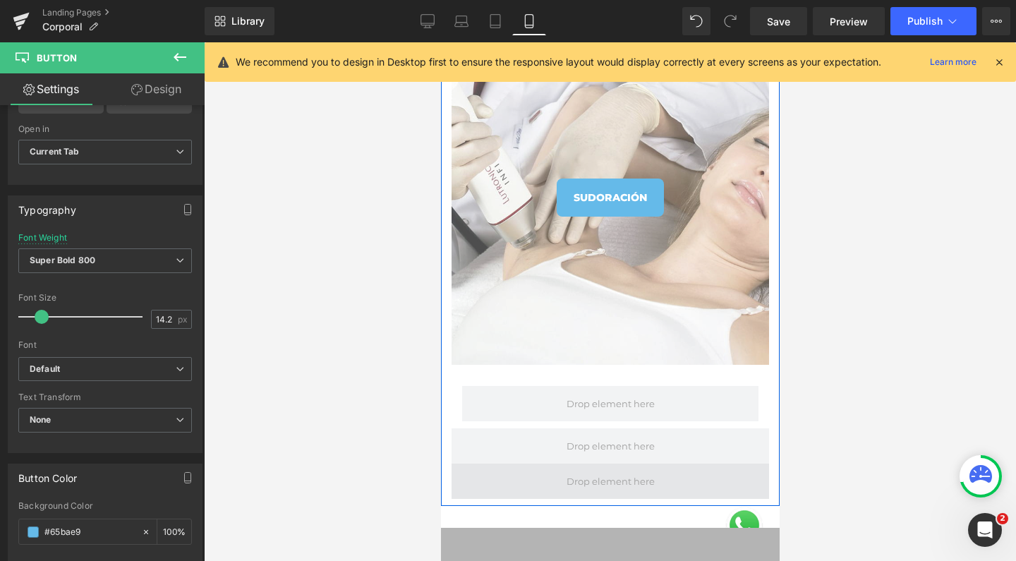
scroll to position [2959, 0]
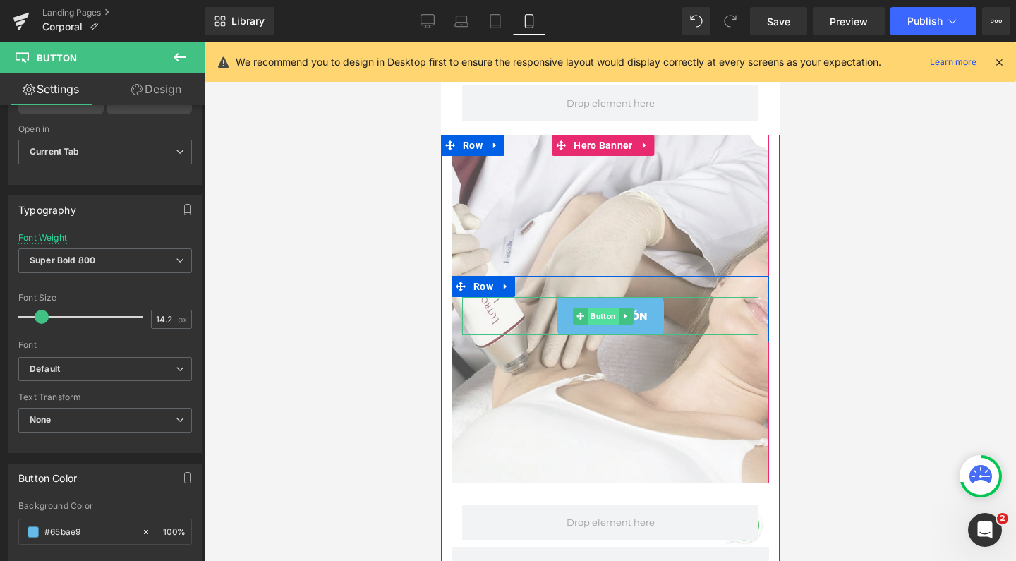
click at [598, 310] on span "Button" at bounding box center [602, 316] width 31 height 17
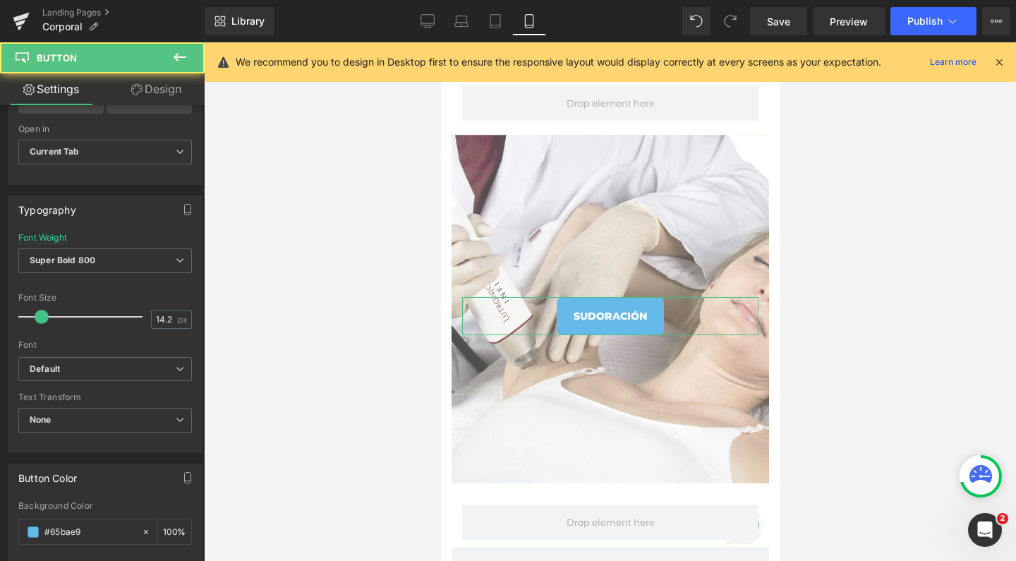
click at [159, 94] on link "Design" at bounding box center [156, 89] width 102 height 32
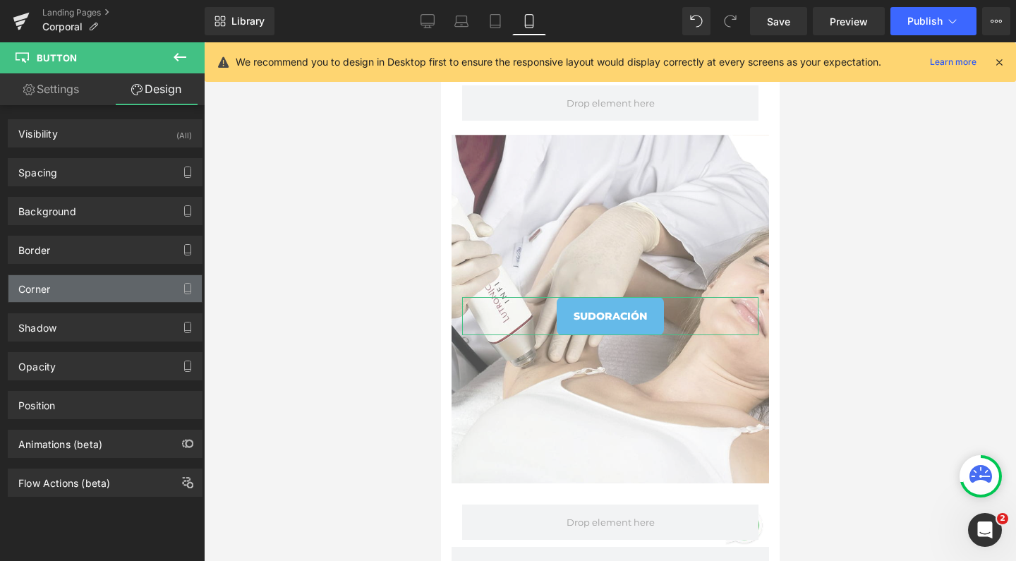
click at [70, 297] on div "Corner" at bounding box center [104, 288] width 193 height 27
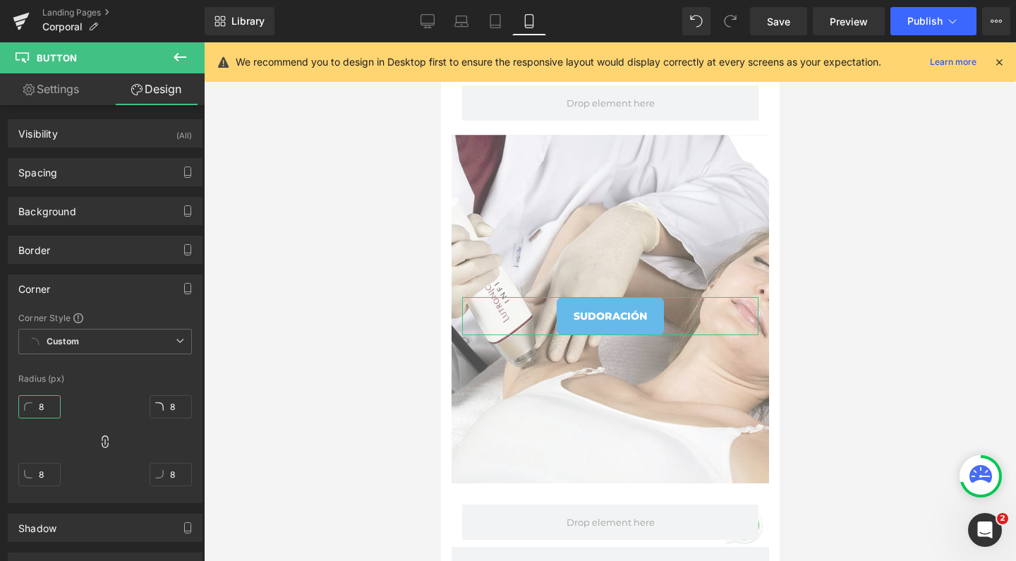
click at [44, 401] on input "8" at bounding box center [39, 406] width 42 height 23
type input "0"
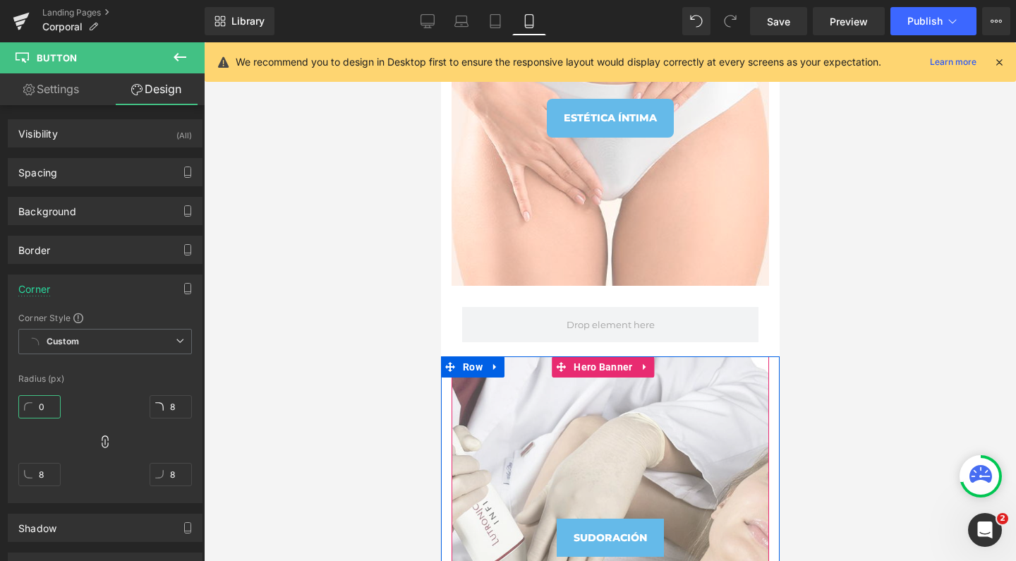
scroll to position [2714, 0]
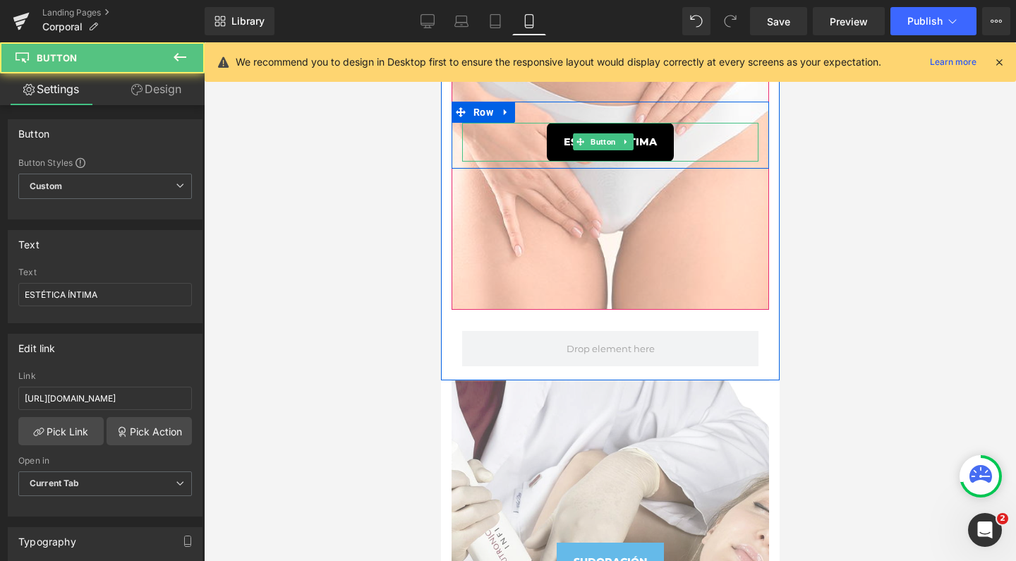
click at [600, 126] on link "ESTÉTICA ÍNTIMA" at bounding box center [609, 142] width 127 height 39
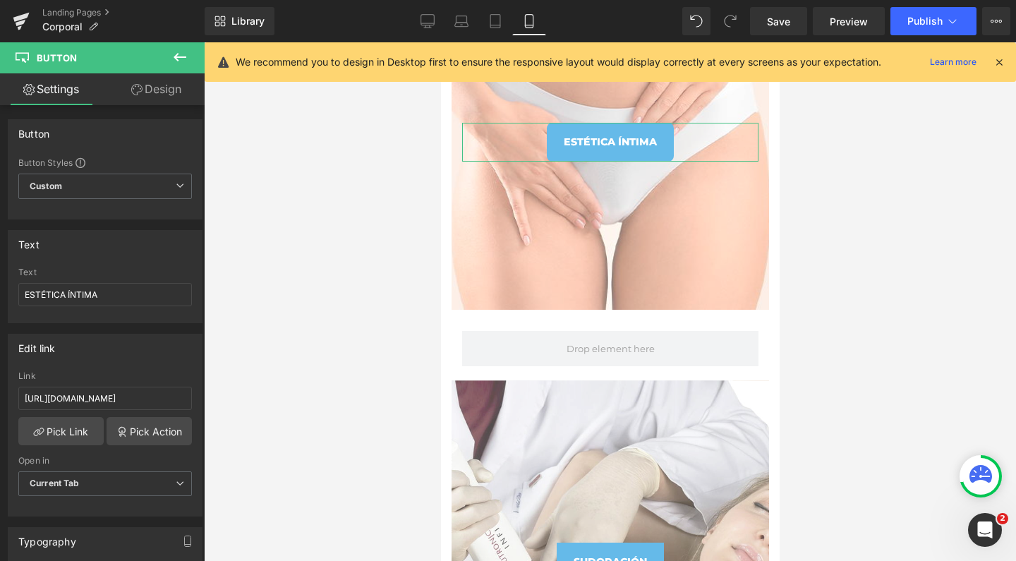
click at [168, 94] on link "Design" at bounding box center [156, 89] width 102 height 32
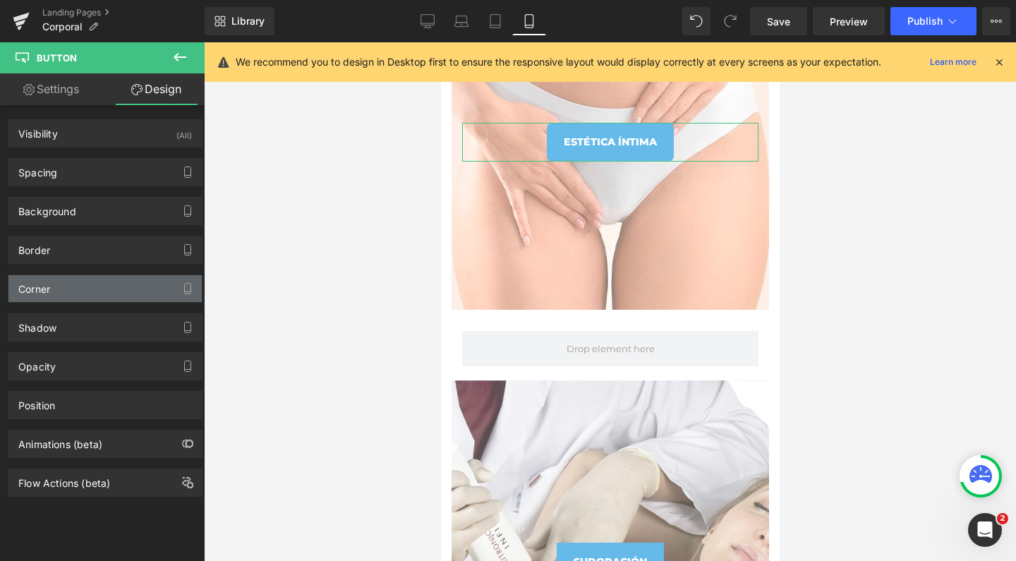
click at [64, 291] on div "Corner" at bounding box center [104, 288] width 193 height 27
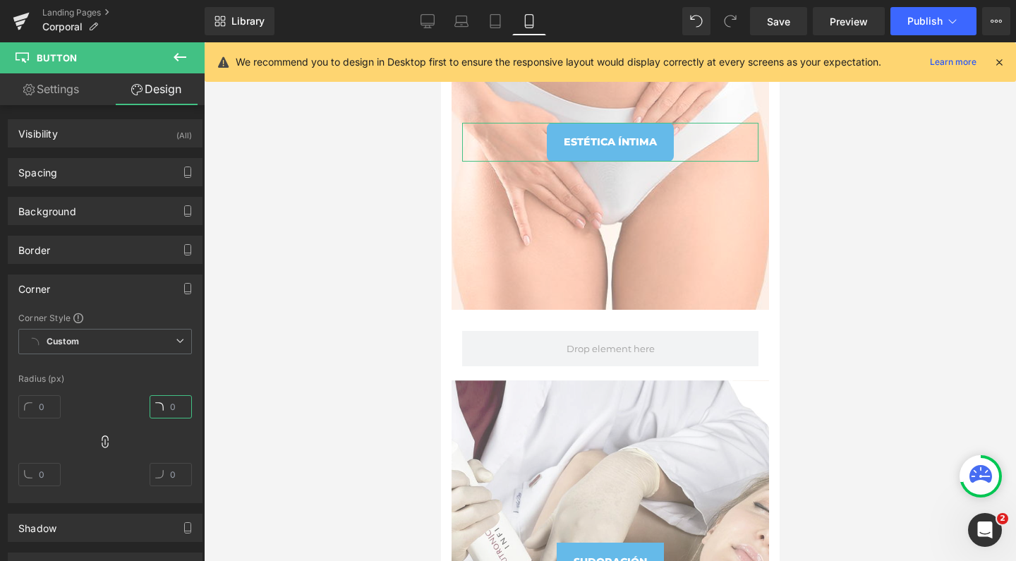
click at [166, 411] on input "text" at bounding box center [171, 406] width 42 height 23
click at [169, 406] on input "text" at bounding box center [171, 406] width 42 height 23
type input "0"
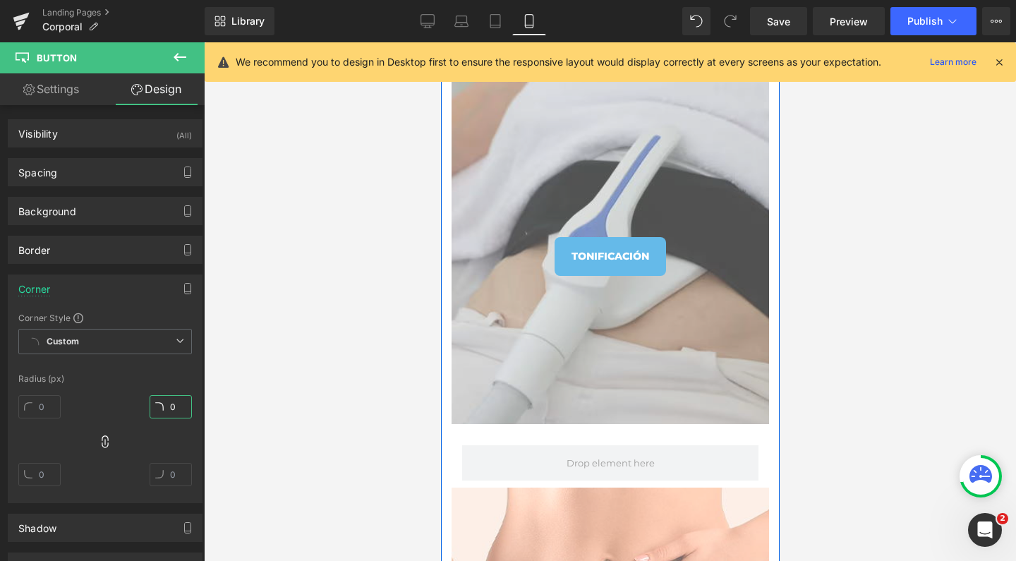
scroll to position [2185, 0]
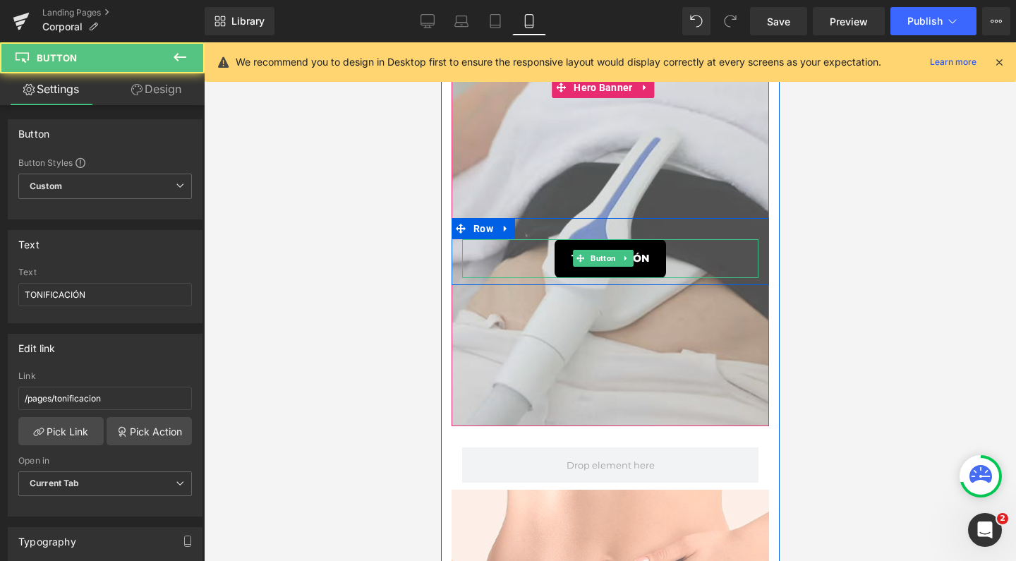
drag, startPoint x: 628, startPoint y: 243, endPoint x: 636, endPoint y: 432, distance: 188.5
click at [628, 243] on link "TONIFICACIÓN" at bounding box center [609, 258] width 111 height 39
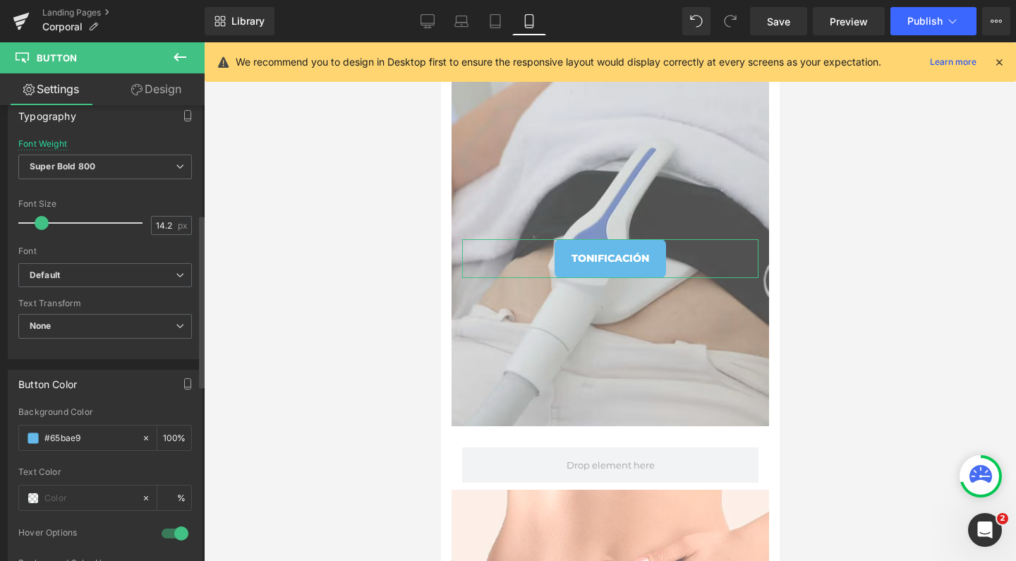
scroll to position [544, 0]
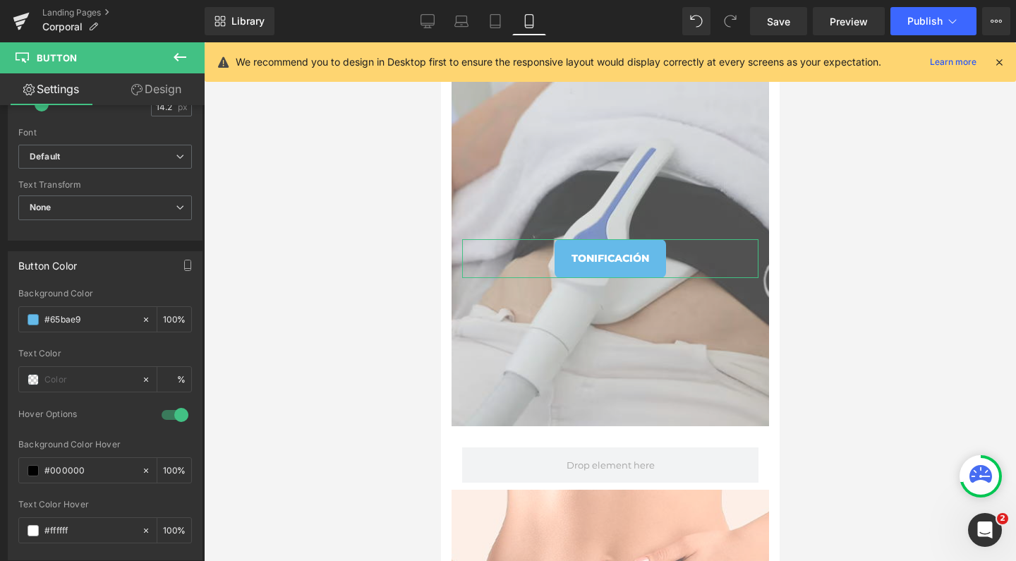
click at [159, 97] on link "Design" at bounding box center [156, 89] width 102 height 32
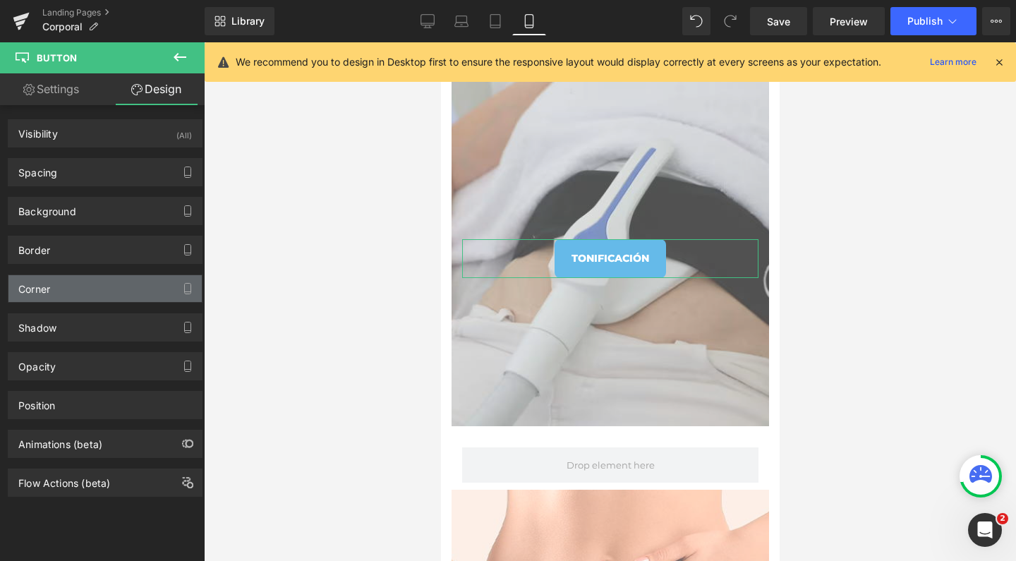
click at [76, 291] on div "Corner" at bounding box center [104, 288] width 193 height 27
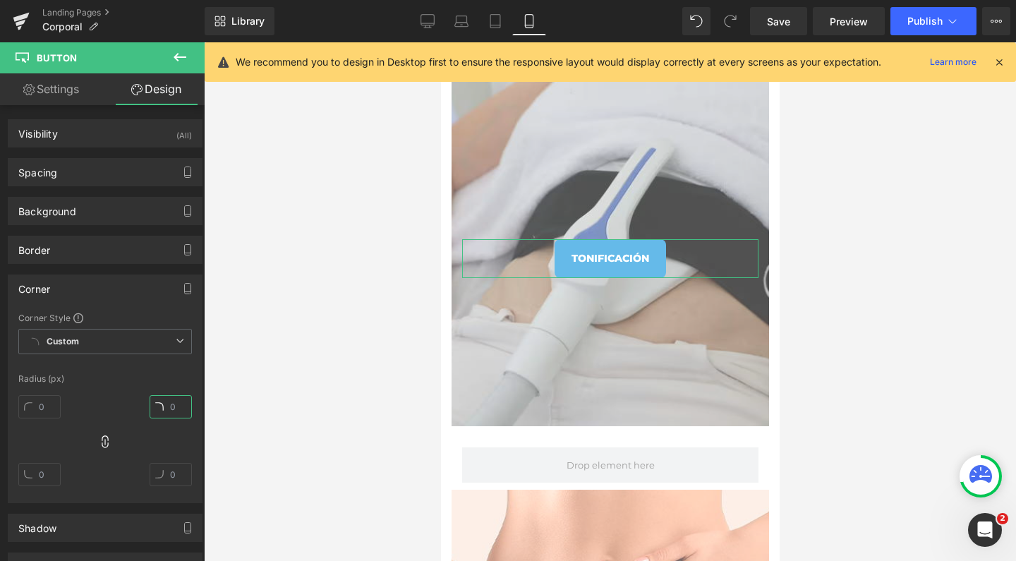
click at [164, 413] on input "text" at bounding box center [171, 406] width 42 height 23
type input "0"
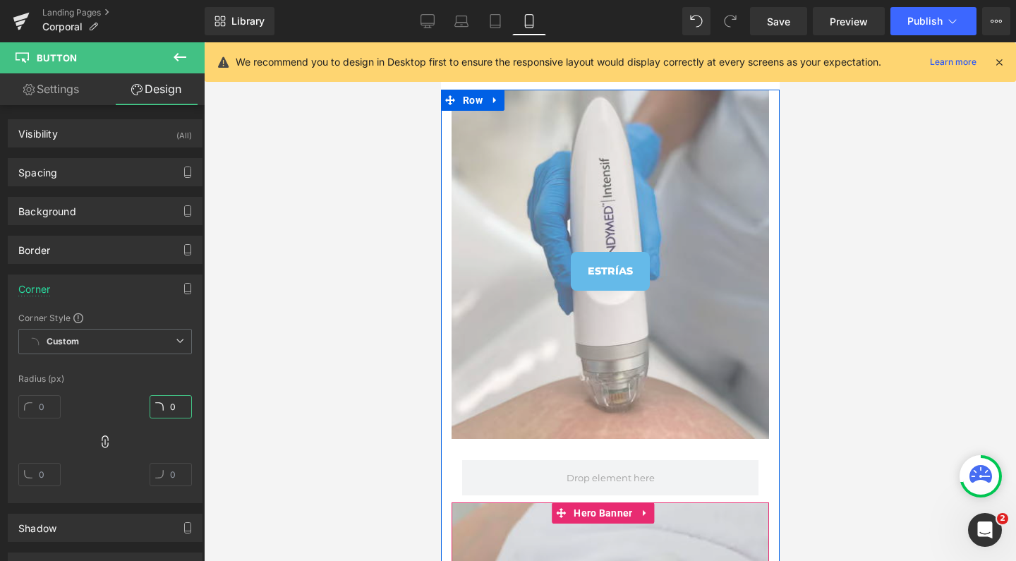
scroll to position [1599, 0]
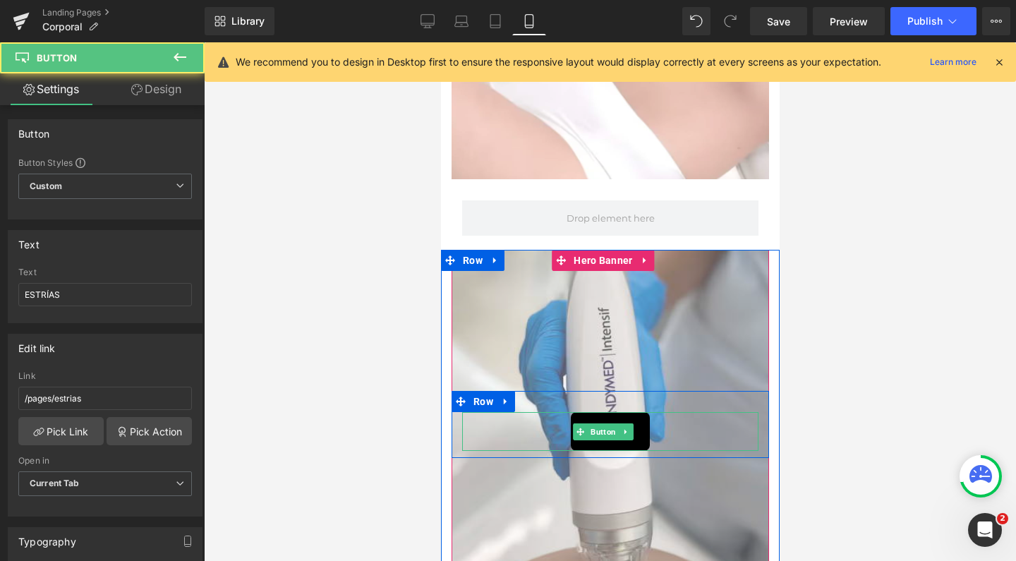
click at [602, 416] on link "ESTRÍAS" at bounding box center [609, 431] width 79 height 39
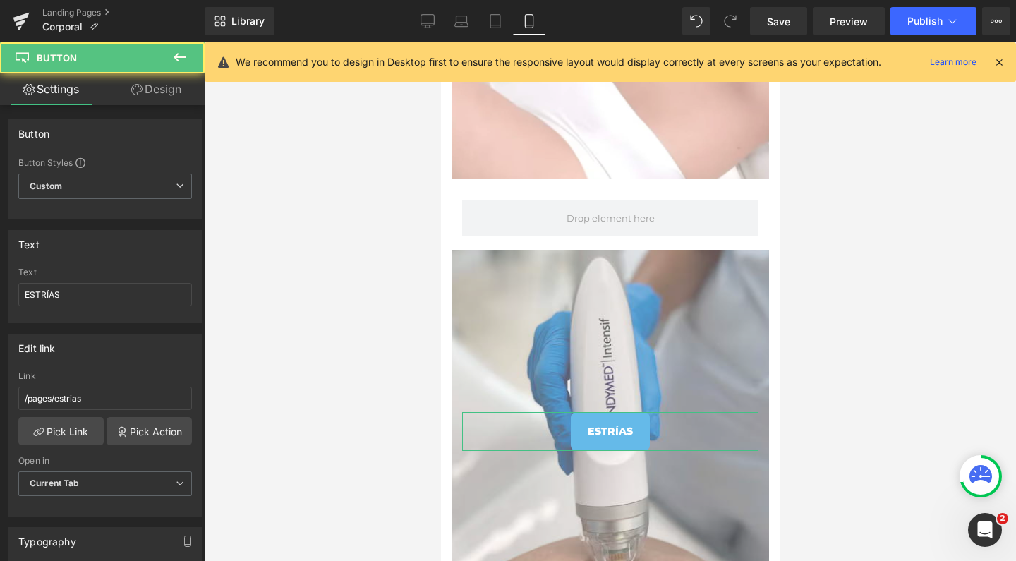
click at [174, 94] on link "Design" at bounding box center [156, 89] width 102 height 32
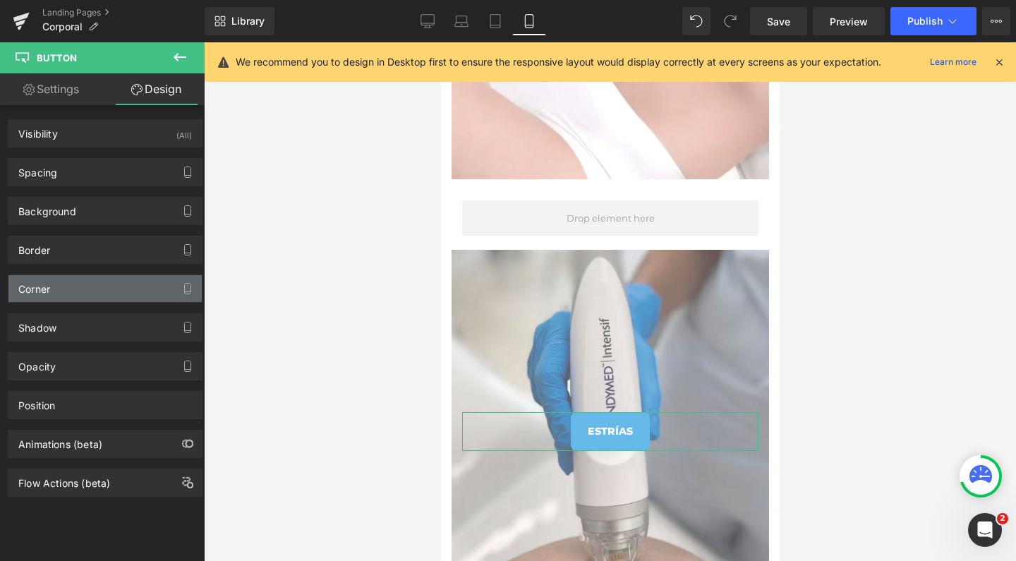
click at [141, 289] on div "Corner" at bounding box center [104, 288] width 193 height 27
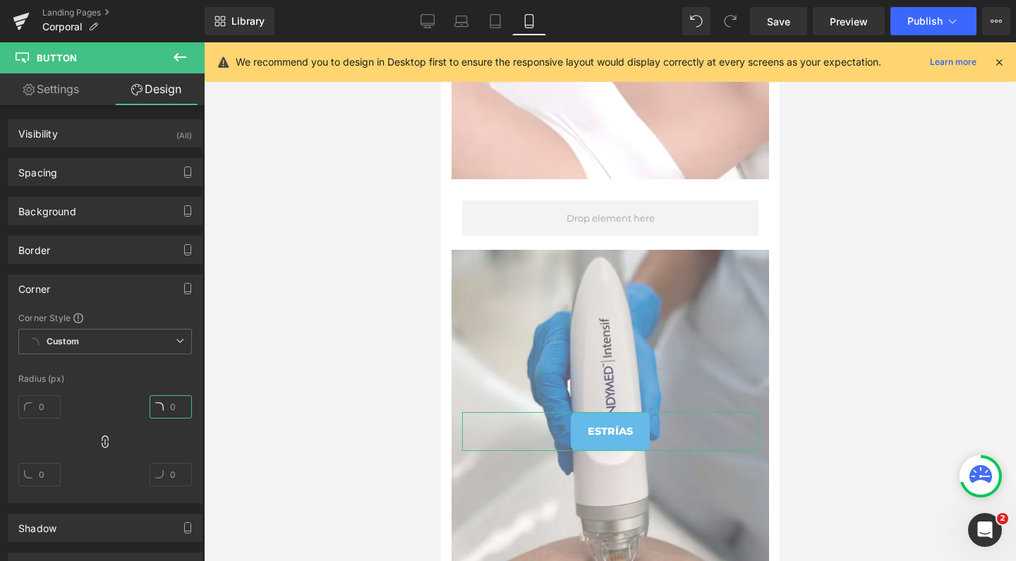
click at [170, 412] on input "text" at bounding box center [171, 406] width 42 height 23
type input "0"
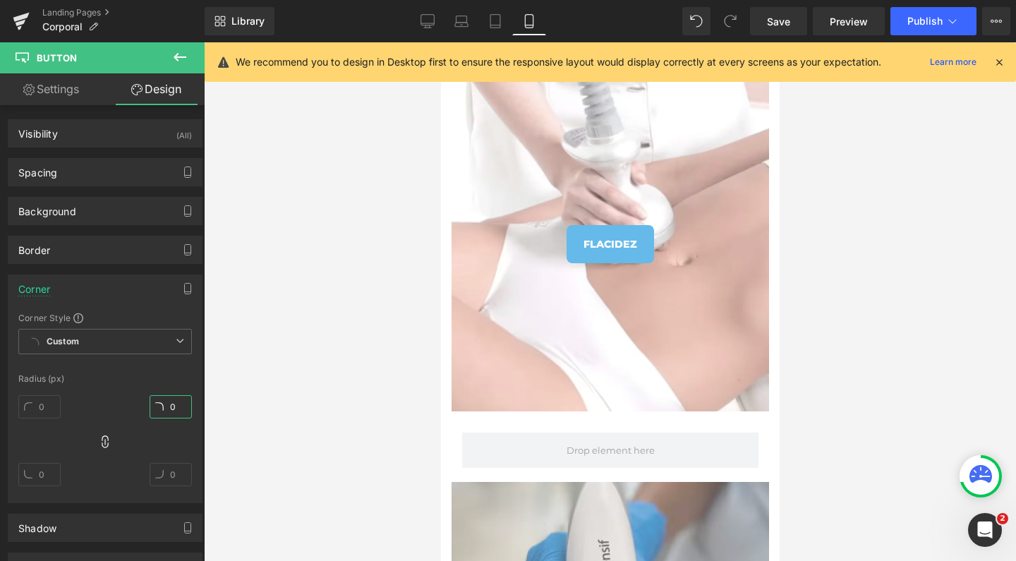
scroll to position [1361, 0]
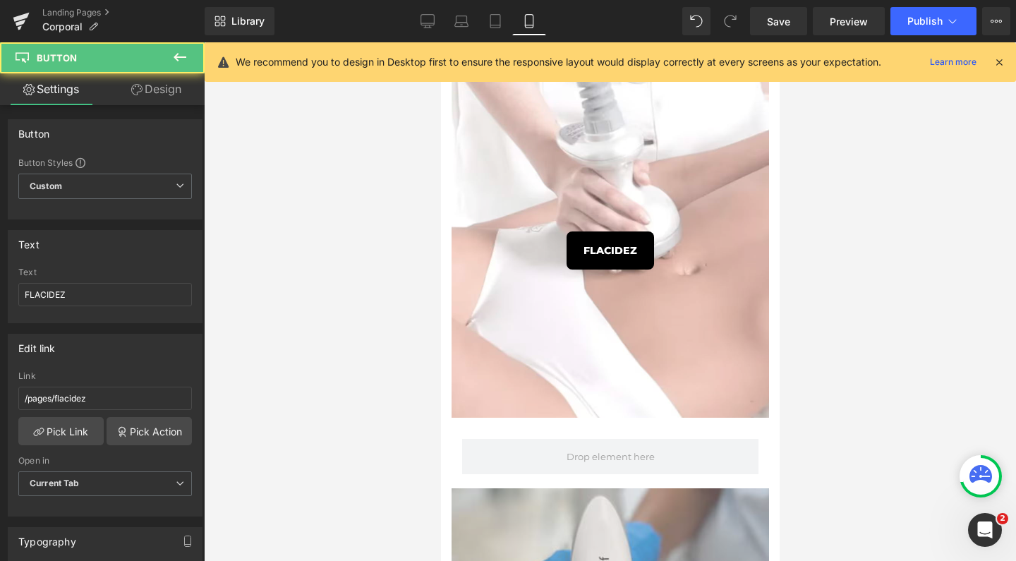
click at [590, 260] on link "FLACIDEZ" at bounding box center [609, 250] width 87 height 39
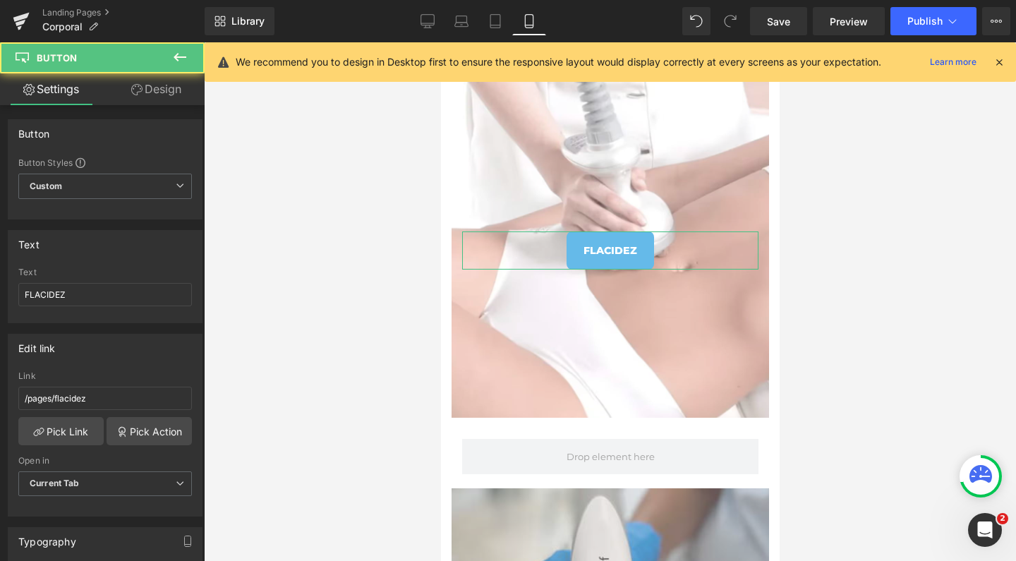
click at [166, 90] on link "Design" at bounding box center [156, 89] width 102 height 32
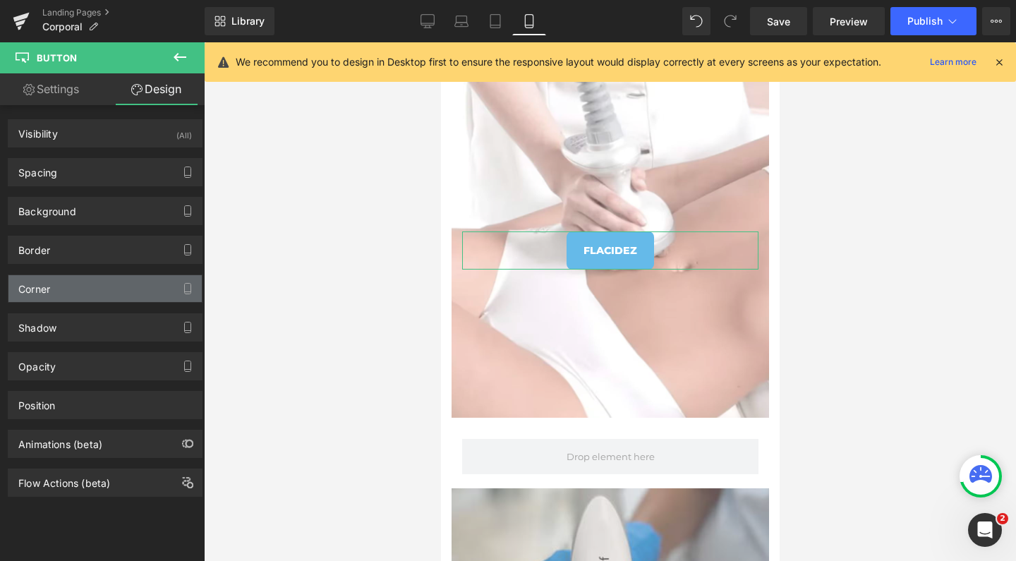
click at [67, 301] on div "Corner" at bounding box center [104, 288] width 193 height 27
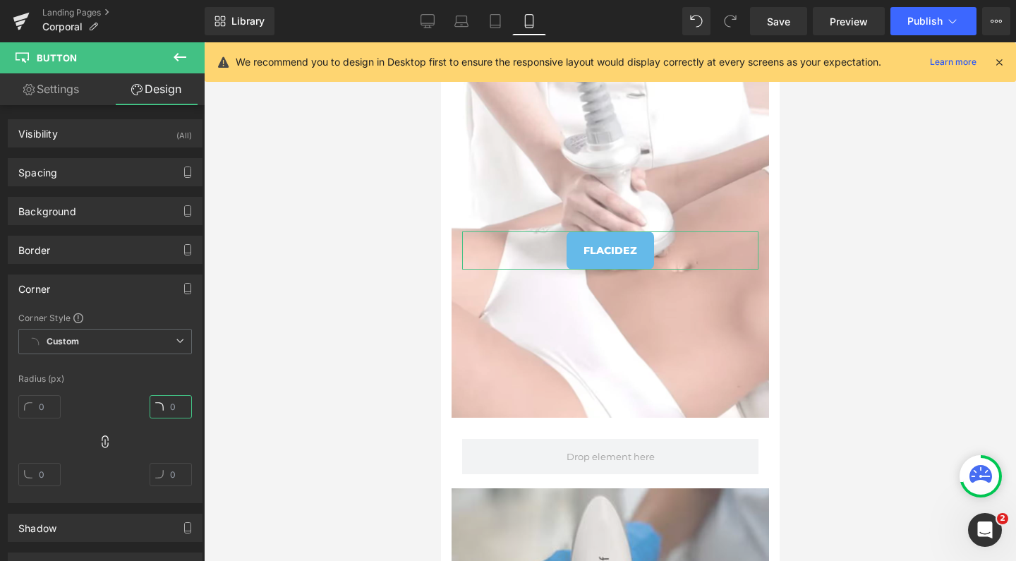
click at [171, 410] on input "text" at bounding box center [171, 406] width 42 height 23
type input "0"
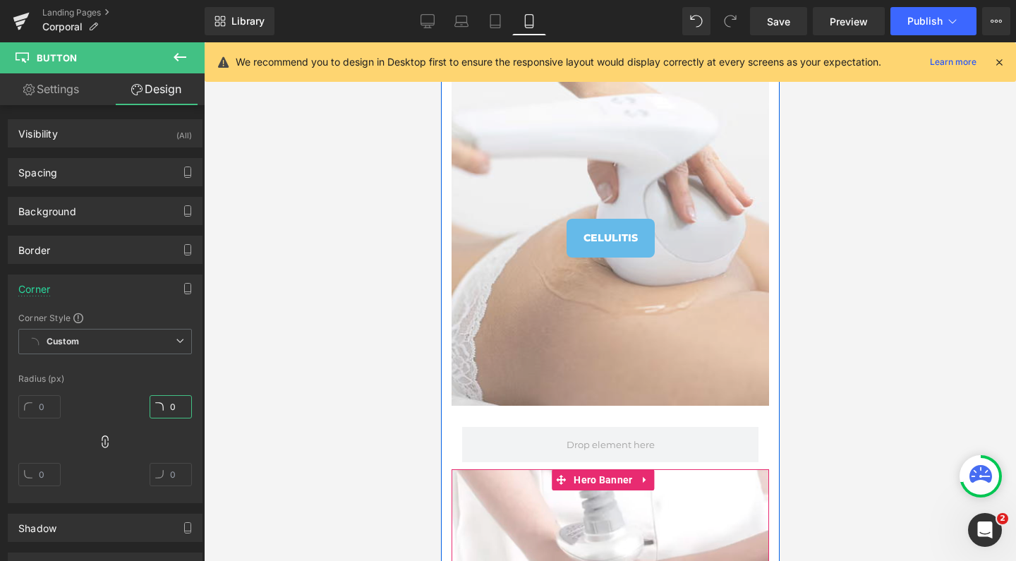
scroll to position [935, 0]
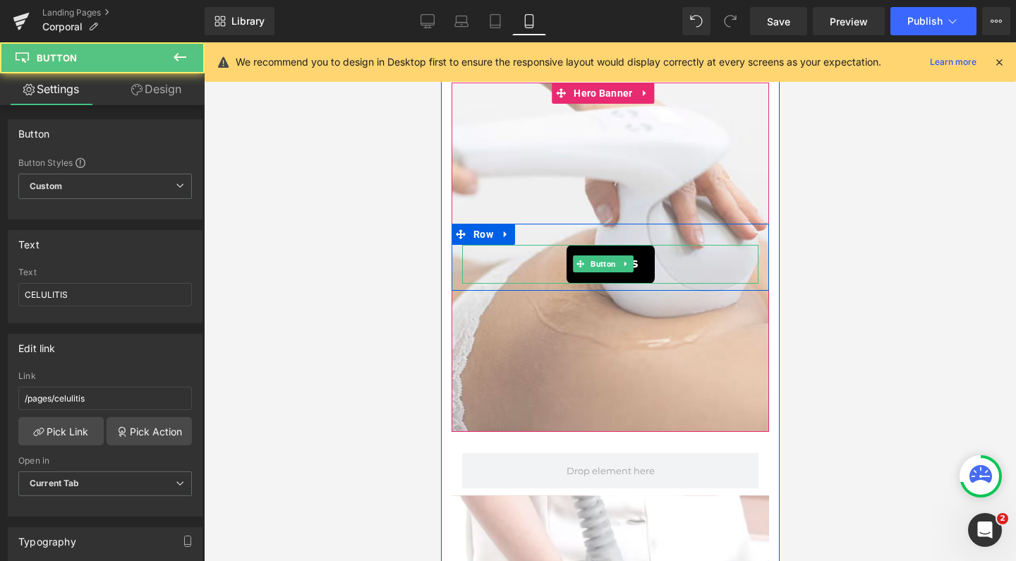
click at [616, 249] on link "CELULITIS" at bounding box center [610, 264] width 88 height 39
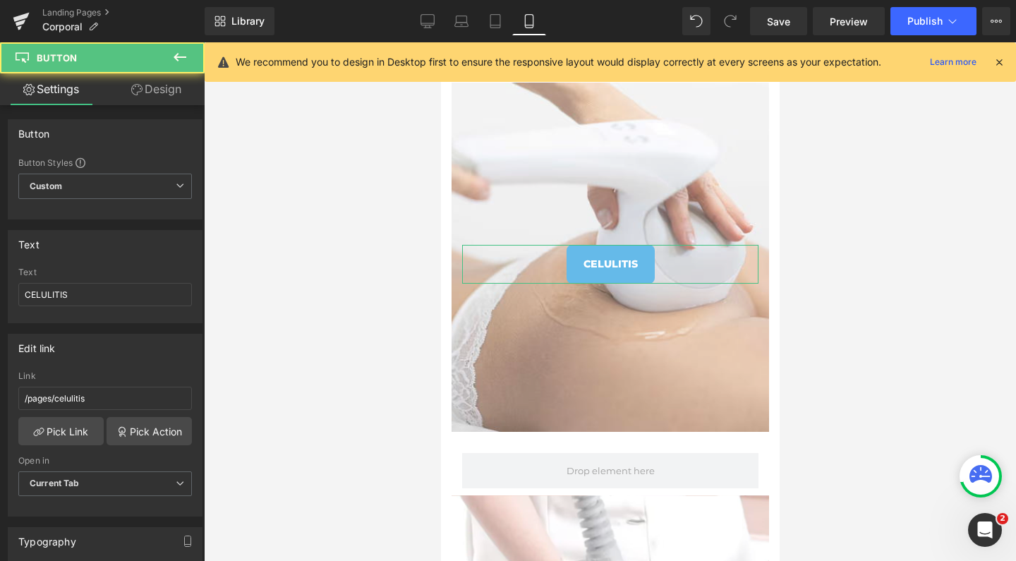
click at [163, 89] on link "Design" at bounding box center [156, 89] width 102 height 32
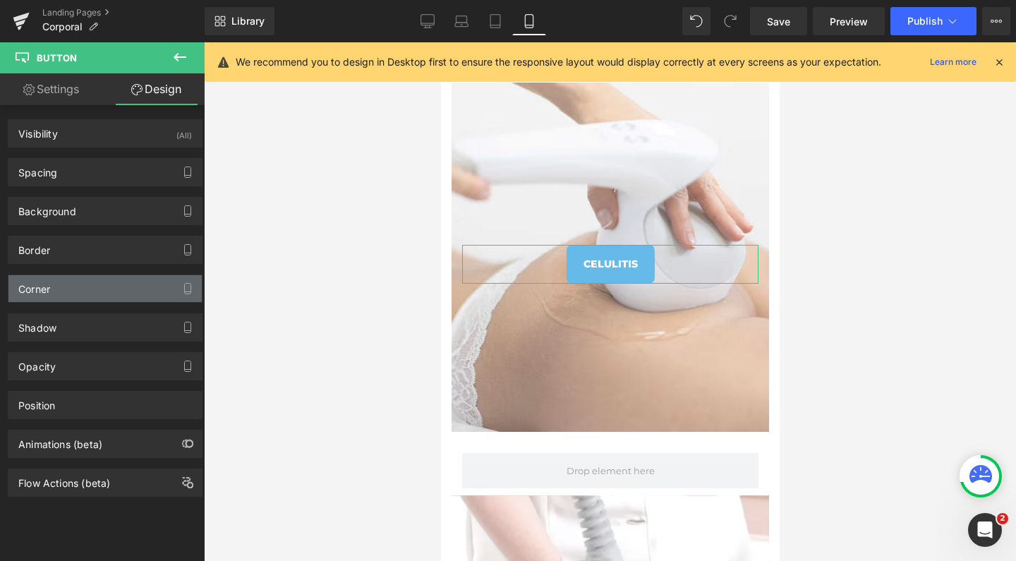
click at [71, 286] on div "Corner" at bounding box center [104, 288] width 193 height 27
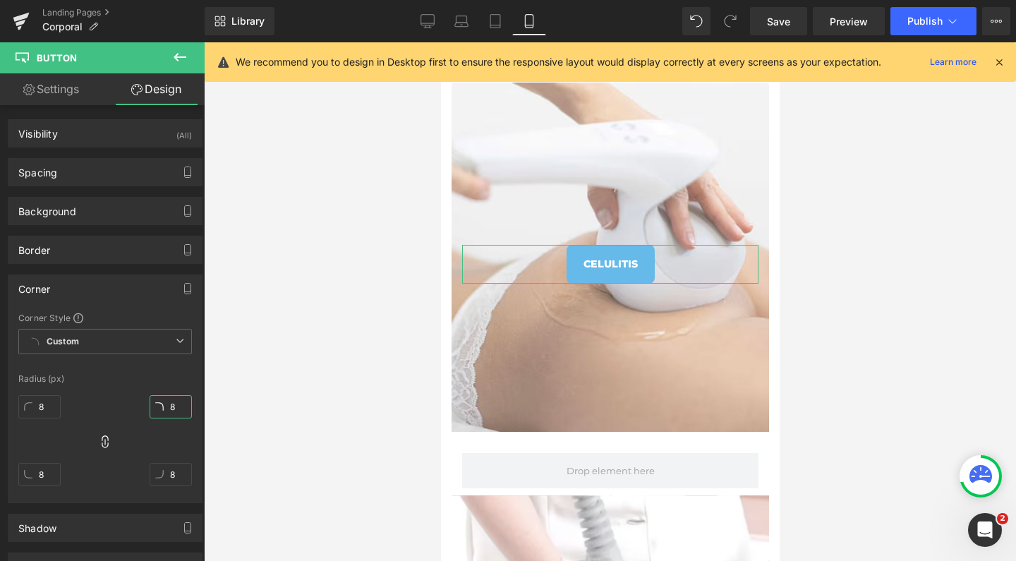
click at [170, 406] on input "8" at bounding box center [171, 406] width 42 height 23
type input "0"
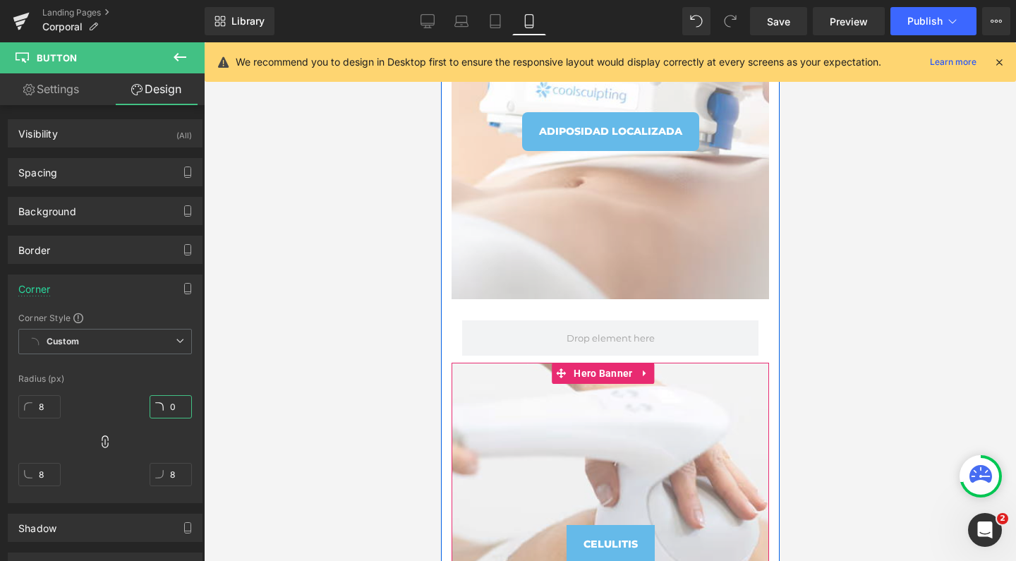
scroll to position [642, 0]
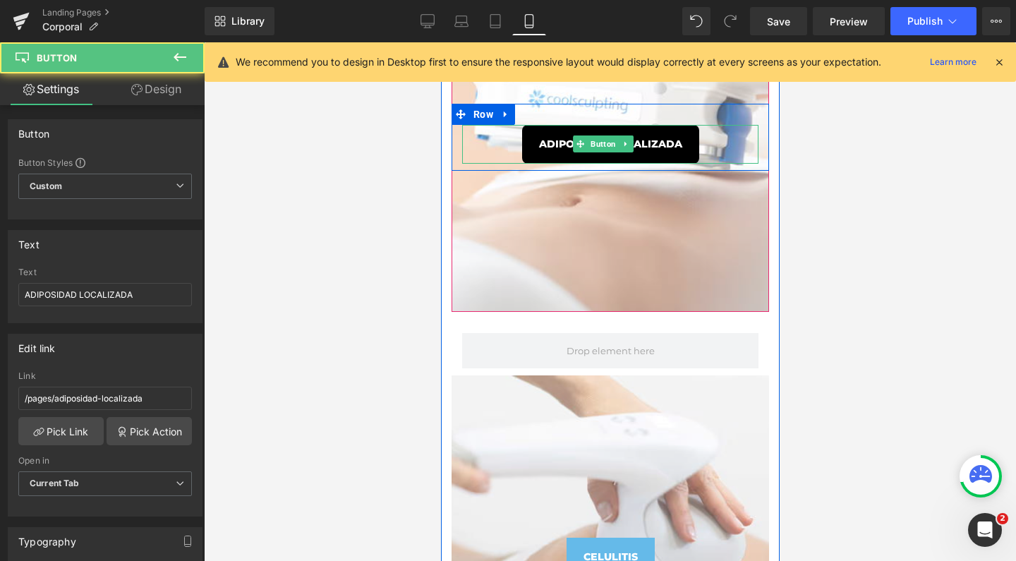
click at [645, 138] on span "ADIPOSIDAD LOCALIZADA" at bounding box center [609, 144] width 143 height 16
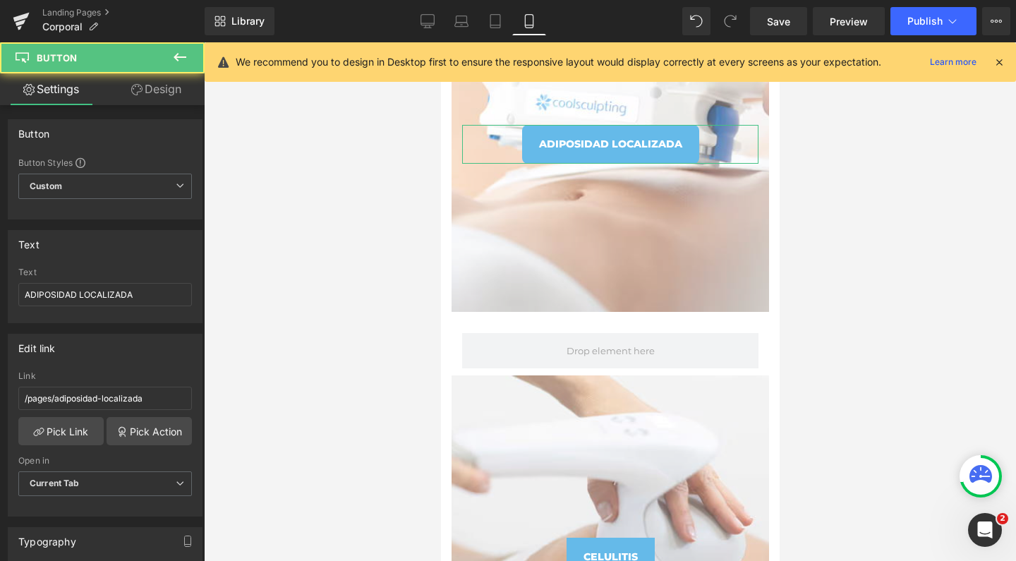
click at [172, 90] on link "Design" at bounding box center [156, 89] width 102 height 32
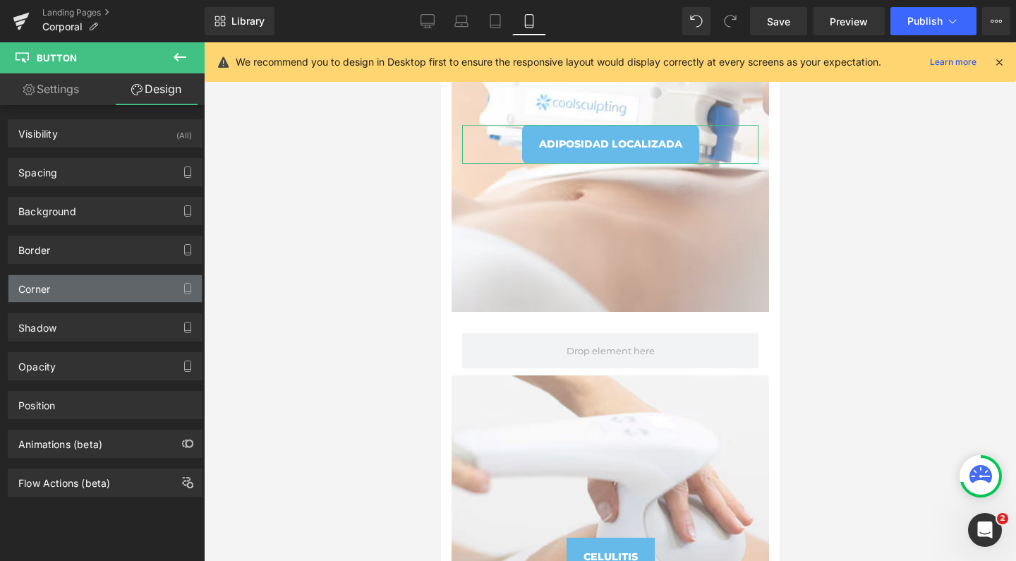
click at [79, 295] on div "Corner" at bounding box center [104, 288] width 193 height 27
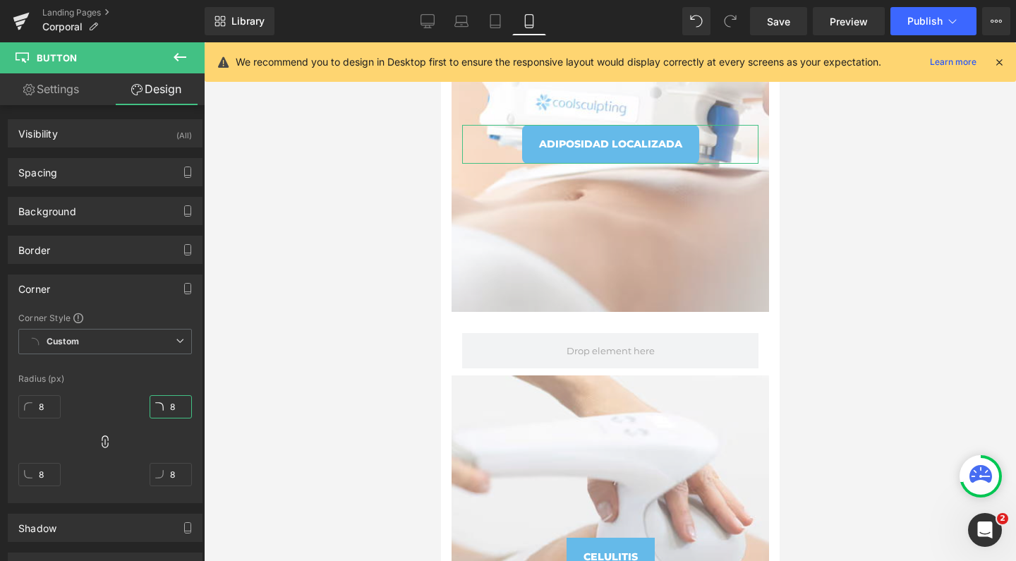
click at [167, 407] on input "8" at bounding box center [171, 406] width 42 height 23
type input "0"
click at [360, 281] on div at bounding box center [610, 301] width 812 height 519
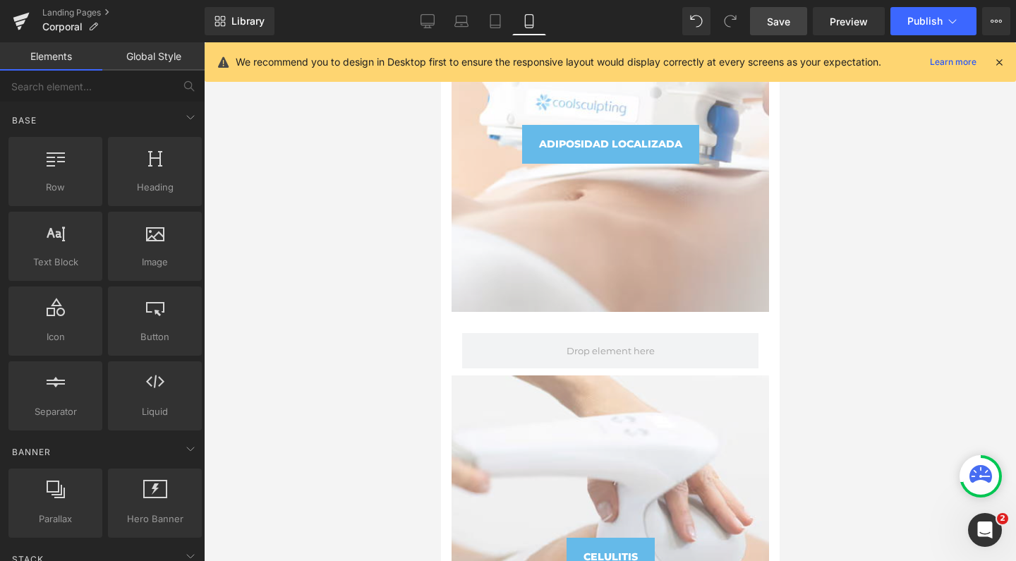
click at [762, 20] on link "Save" at bounding box center [778, 21] width 57 height 28
click at [909, 18] on span "Publish" at bounding box center [924, 21] width 35 height 11
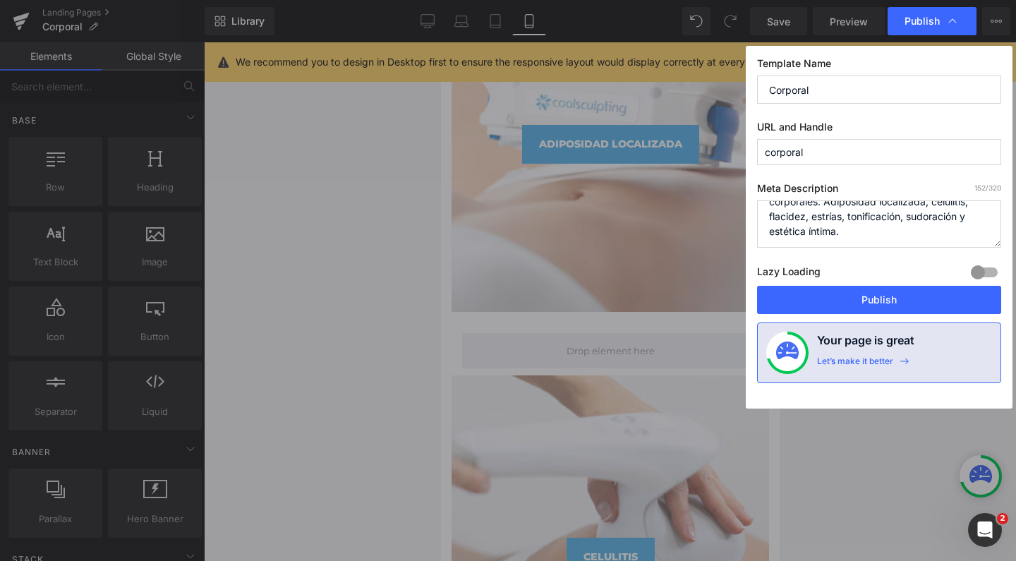
scroll to position [30, 0]
click at [890, 231] on textarea "Conocé la última tecnología en tratamientos corporales: Adiposidad localizada, …" at bounding box center [879, 223] width 244 height 47
type textarea "Conocé la última tecnología en tratamientos corporales: Adiposidad localizada, …"
click at [988, 277] on div at bounding box center [984, 272] width 34 height 23
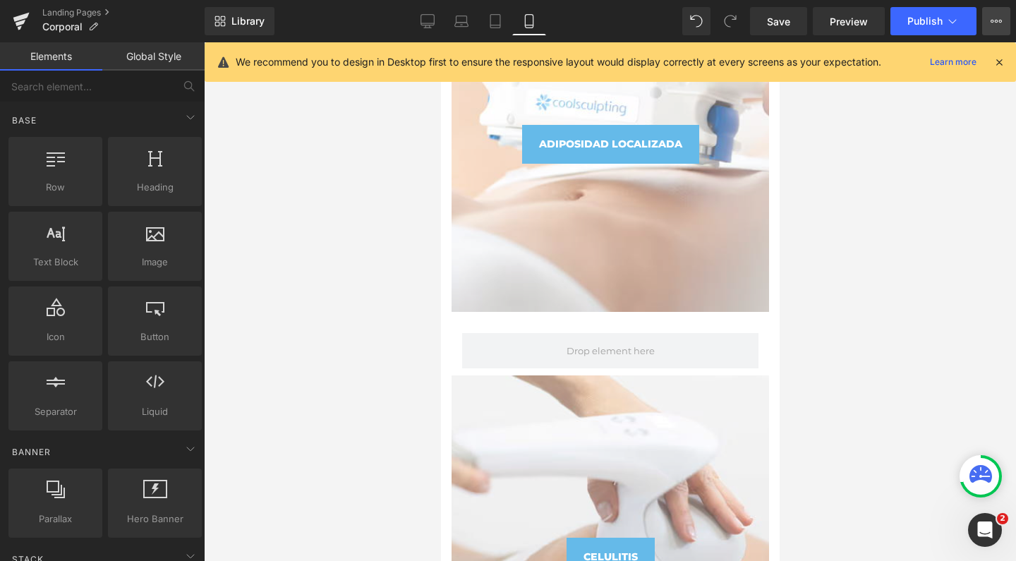
click at [987, 23] on button "View Live Page View with current Template Save Template to Library Schedule Pub…" at bounding box center [996, 21] width 28 height 28
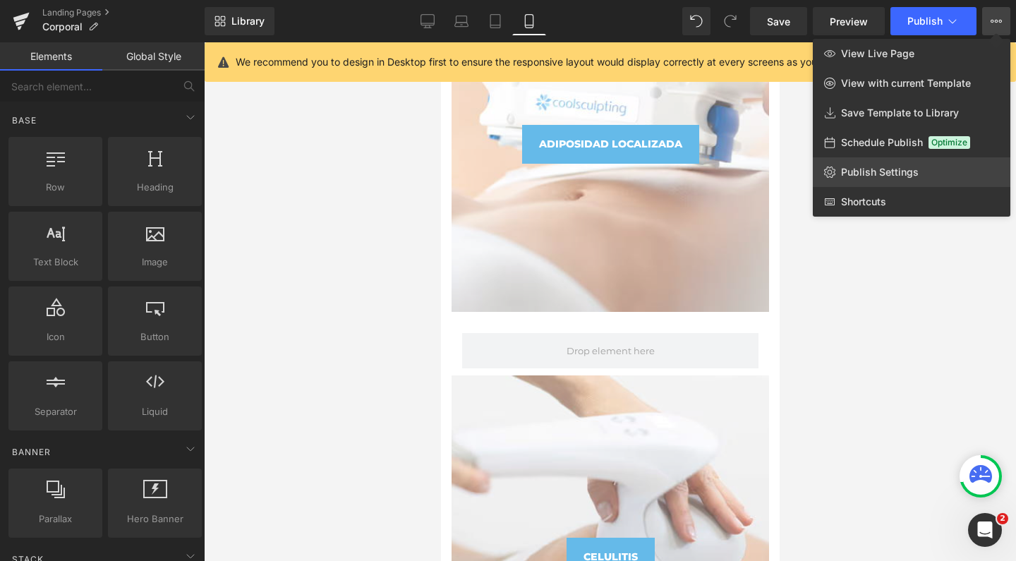
click at [885, 164] on link "Publish Settings" at bounding box center [912, 172] width 198 height 30
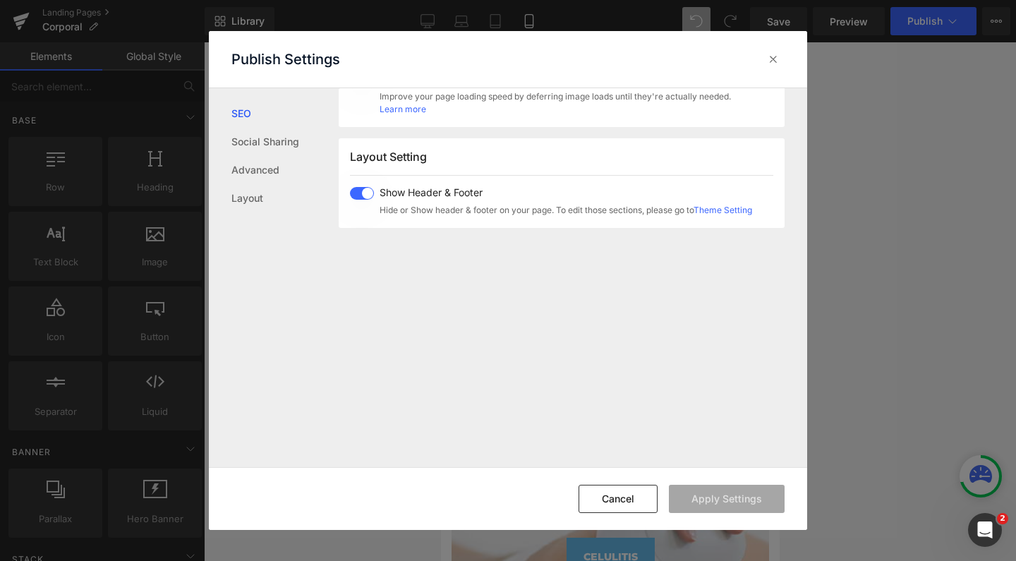
scroll to position [670, 0]
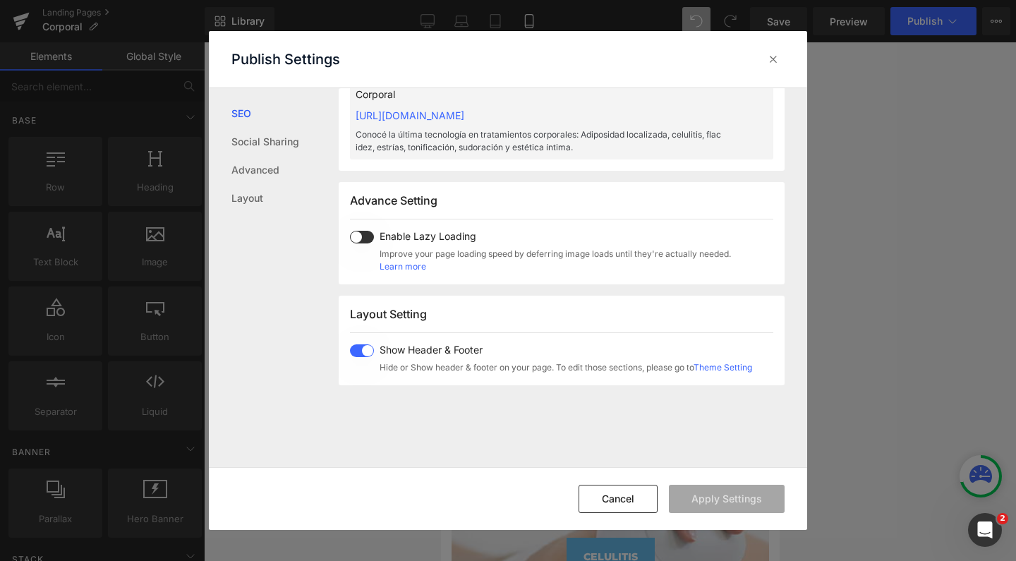
click at [365, 241] on span at bounding box center [362, 237] width 24 height 13
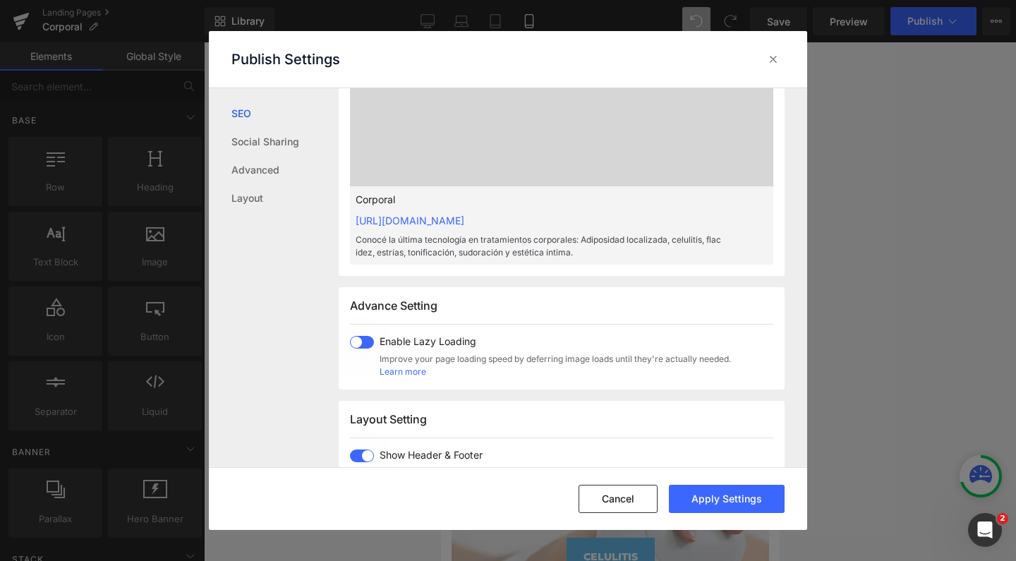
scroll to position [354, 0]
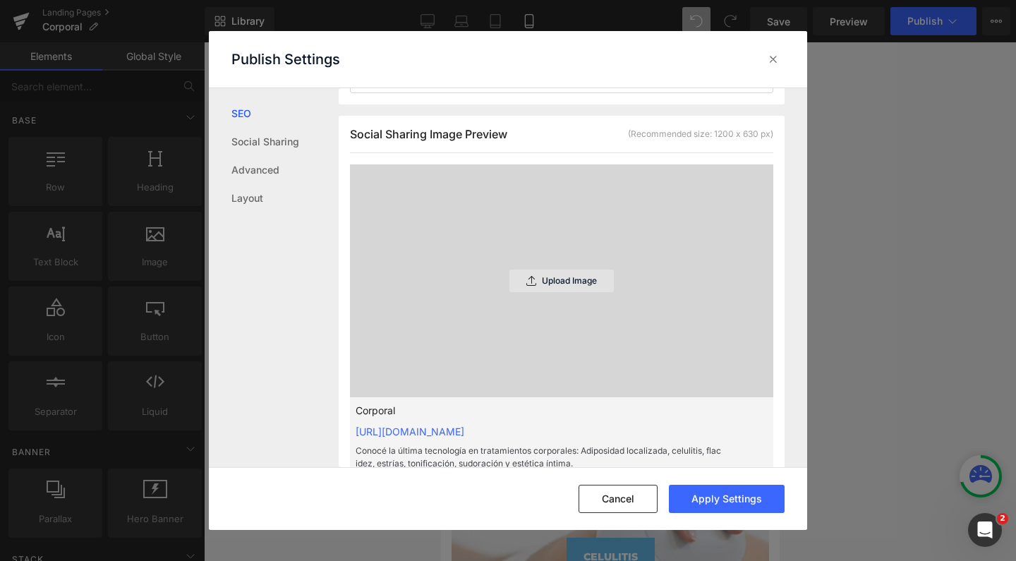
click at [528, 271] on div "Upload Image" at bounding box center [561, 280] width 104 height 23
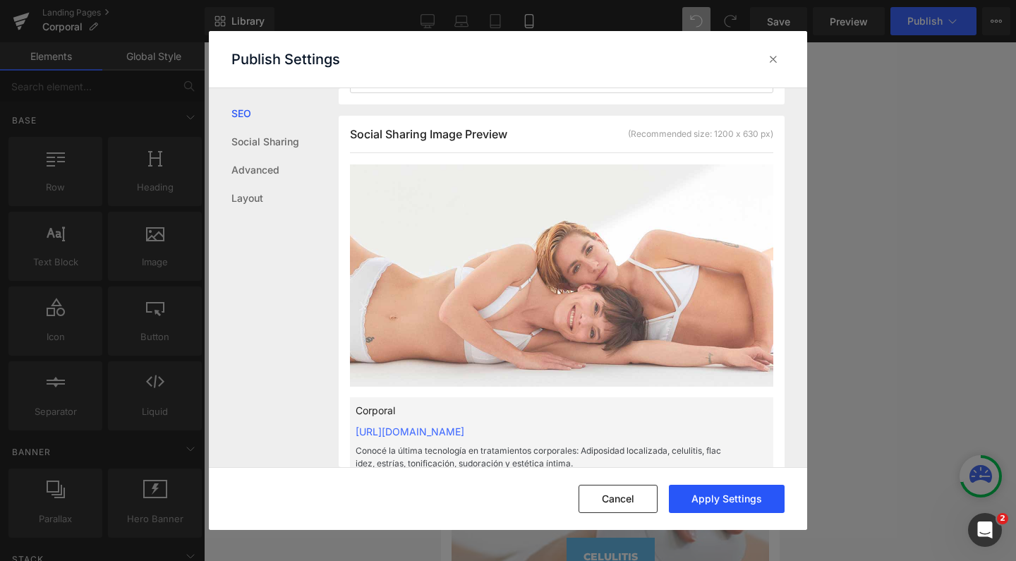
click at [710, 491] on button "Apply Settings" at bounding box center [727, 499] width 116 height 28
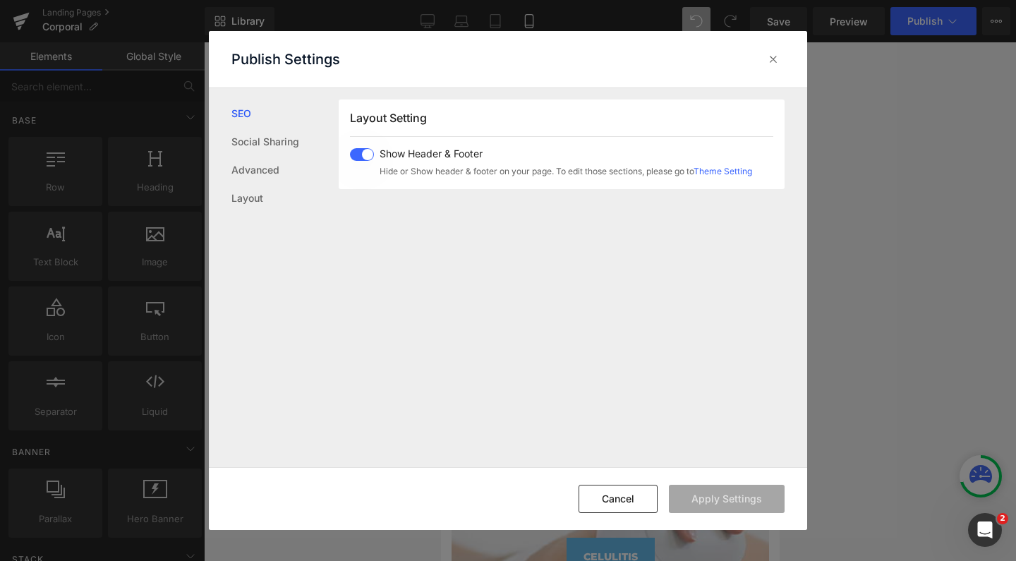
scroll to position [866, 0]
click at [776, 61] on icon at bounding box center [773, 59] width 14 height 14
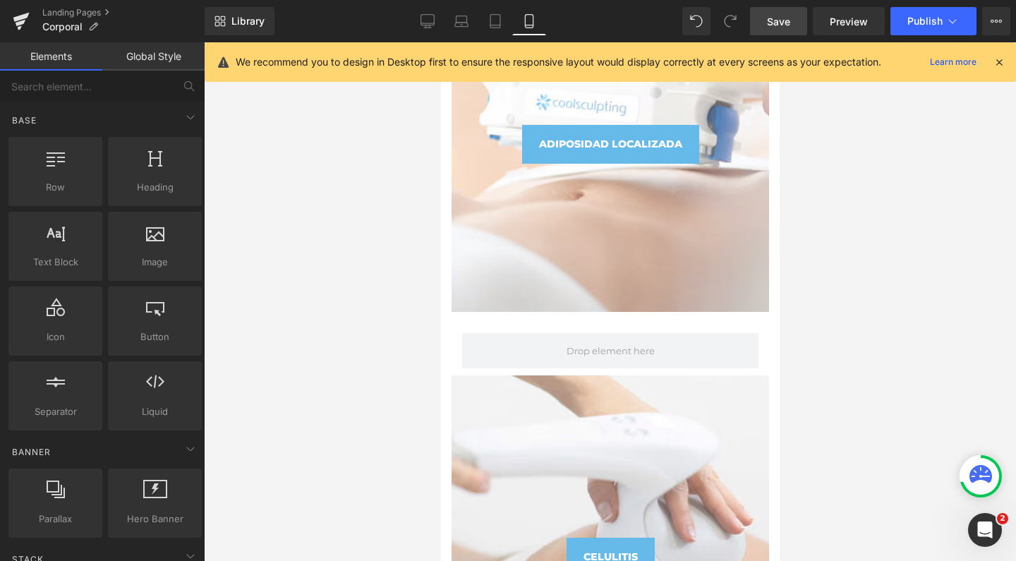
click at [780, 30] on link "Save" at bounding box center [778, 21] width 57 height 28
click at [907, 25] on button "Publish" at bounding box center [933, 21] width 86 height 28
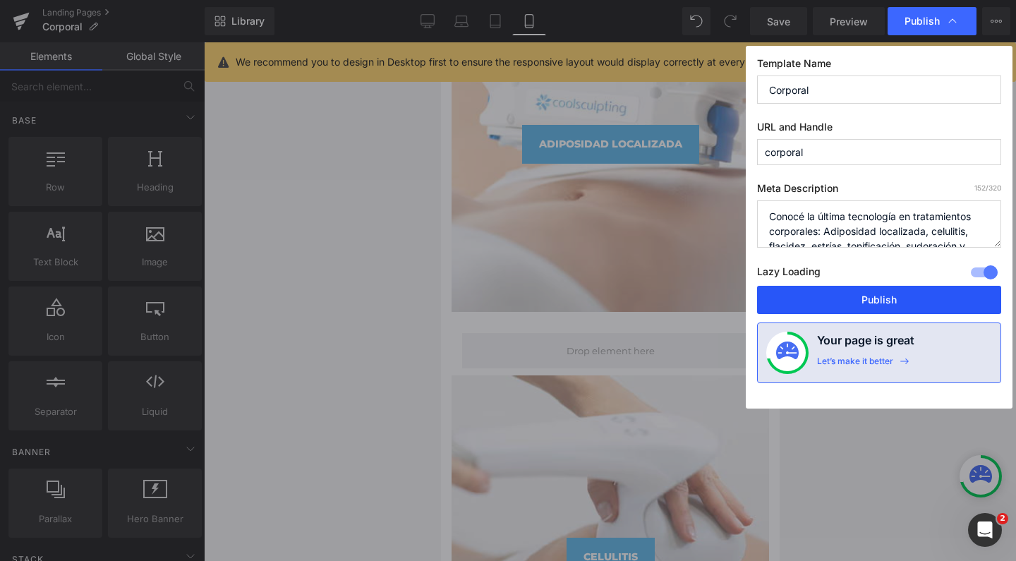
click at [834, 293] on button "Publish" at bounding box center [879, 300] width 244 height 28
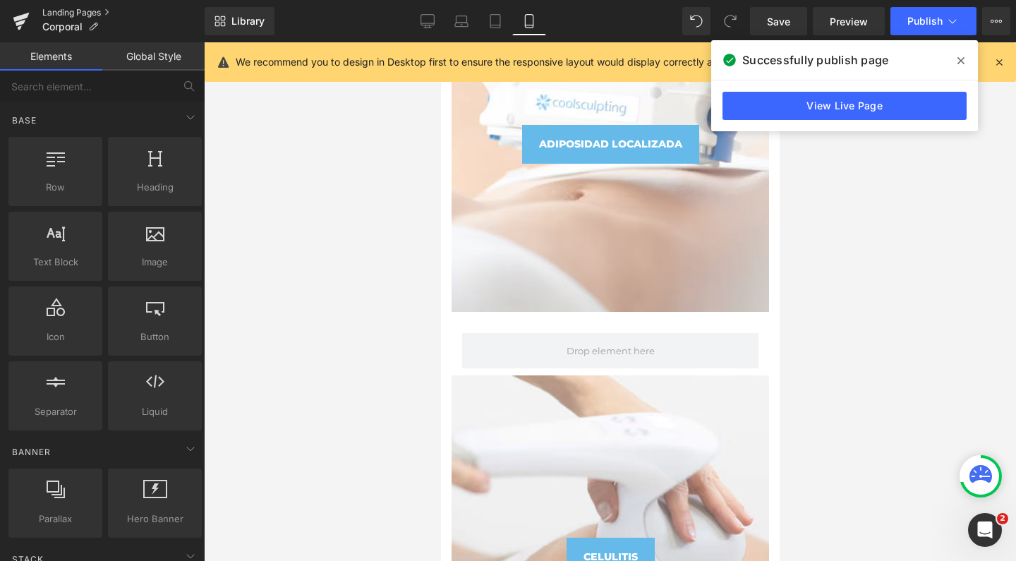
click at [85, 15] on link "Landing Pages" at bounding box center [123, 12] width 162 height 11
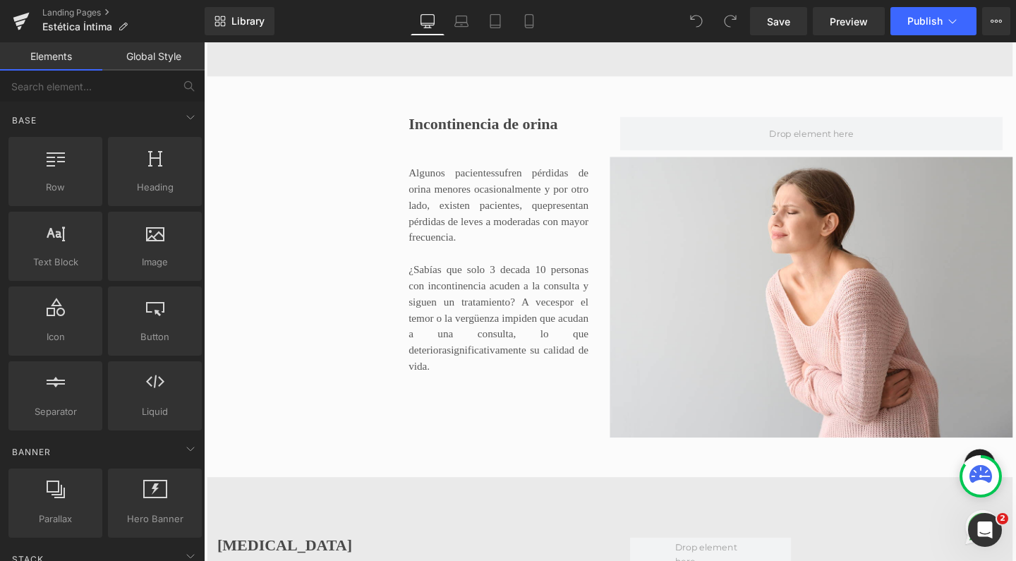
scroll to position [844, 0]
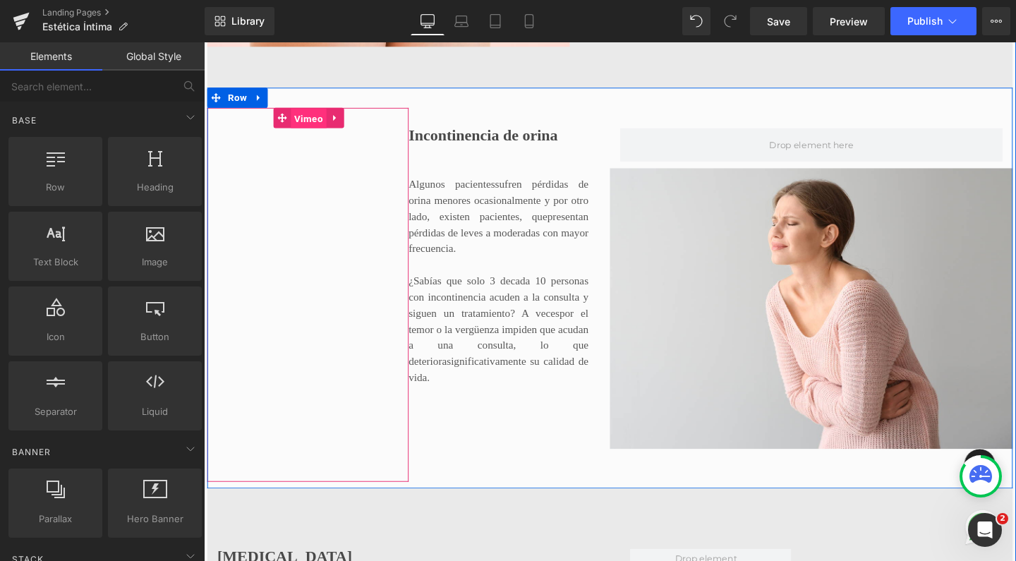
click at [301, 133] on span "Vimeo" at bounding box center [314, 122] width 37 height 21
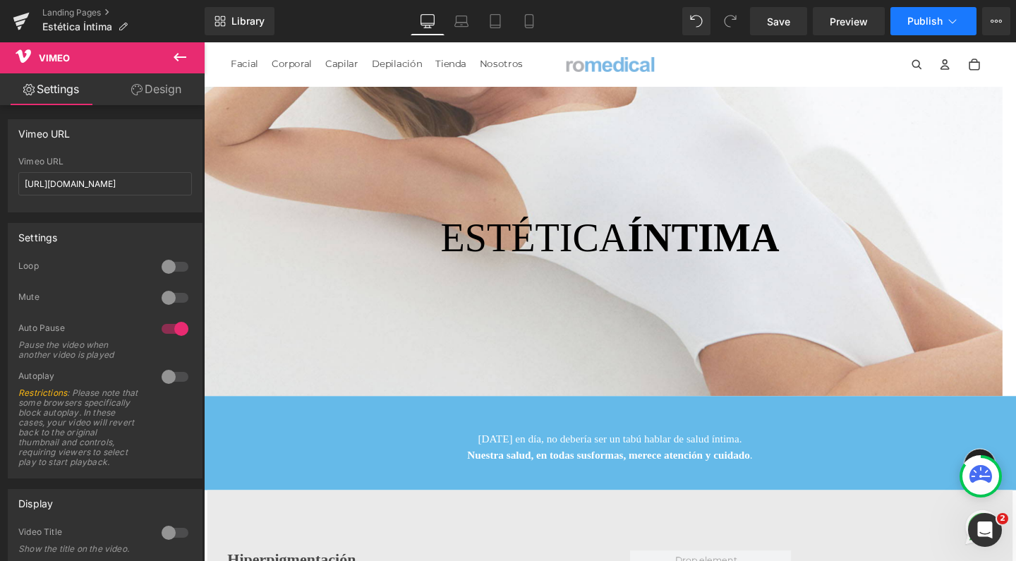
scroll to position [0, 0]
click at [993, 24] on icon at bounding box center [995, 21] width 11 height 11
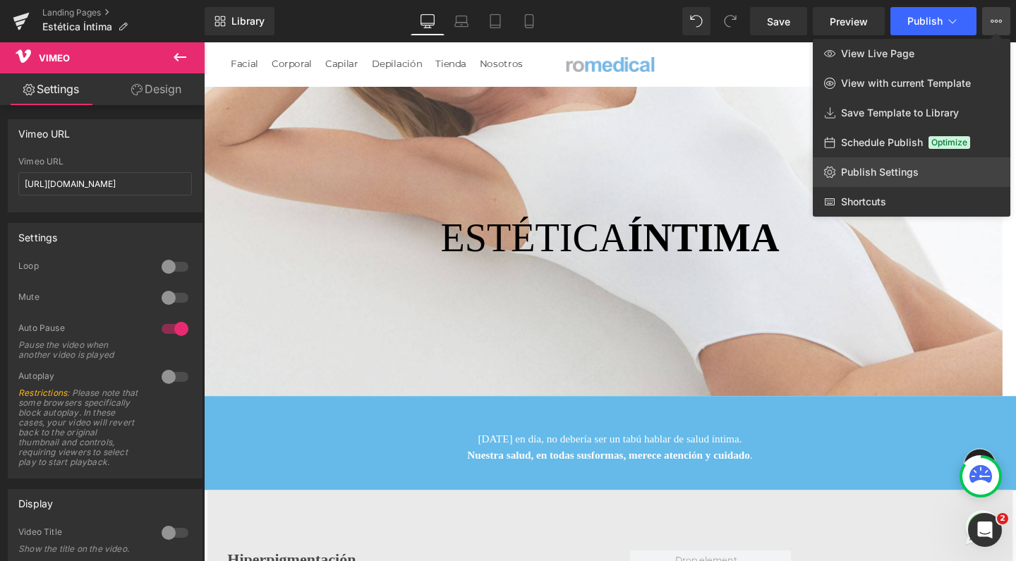
click at [907, 166] on span "Publish Settings" at bounding box center [880, 172] width 78 height 13
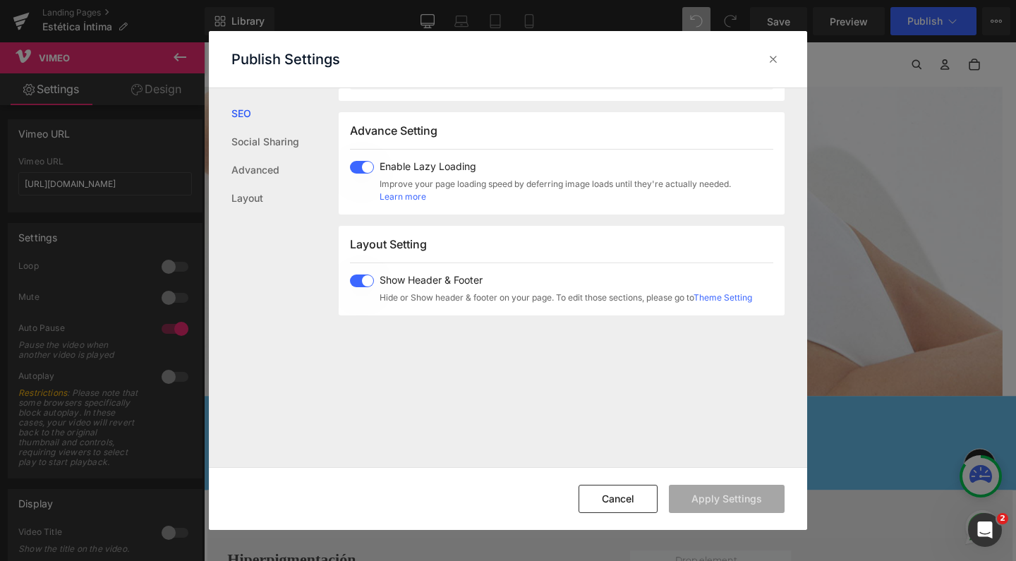
scroll to position [698, 0]
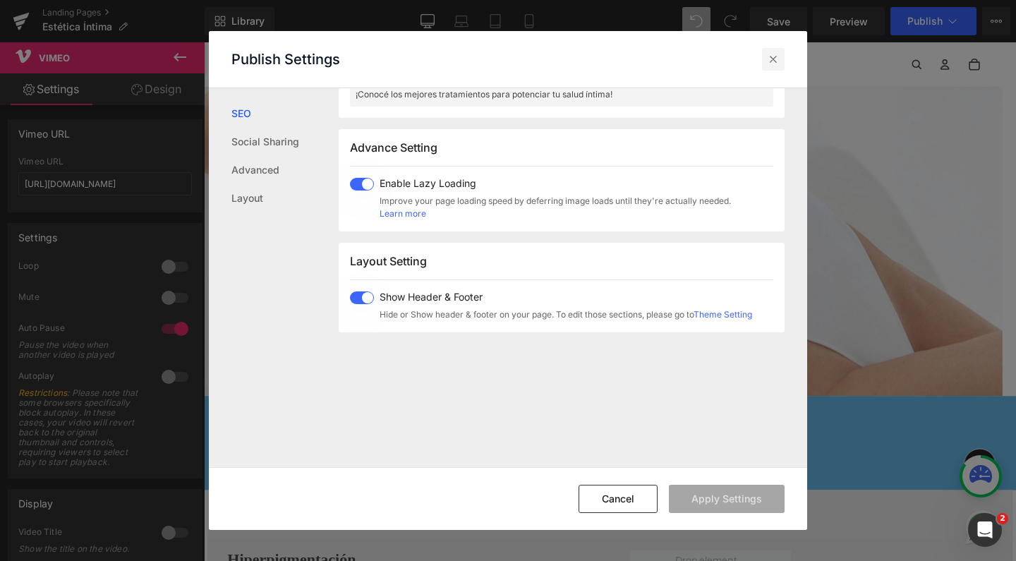
click at [778, 59] on icon at bounding box center [773, 59] width 14 height 14
